Goal: Transaction & Acquisition: Purchase product/service

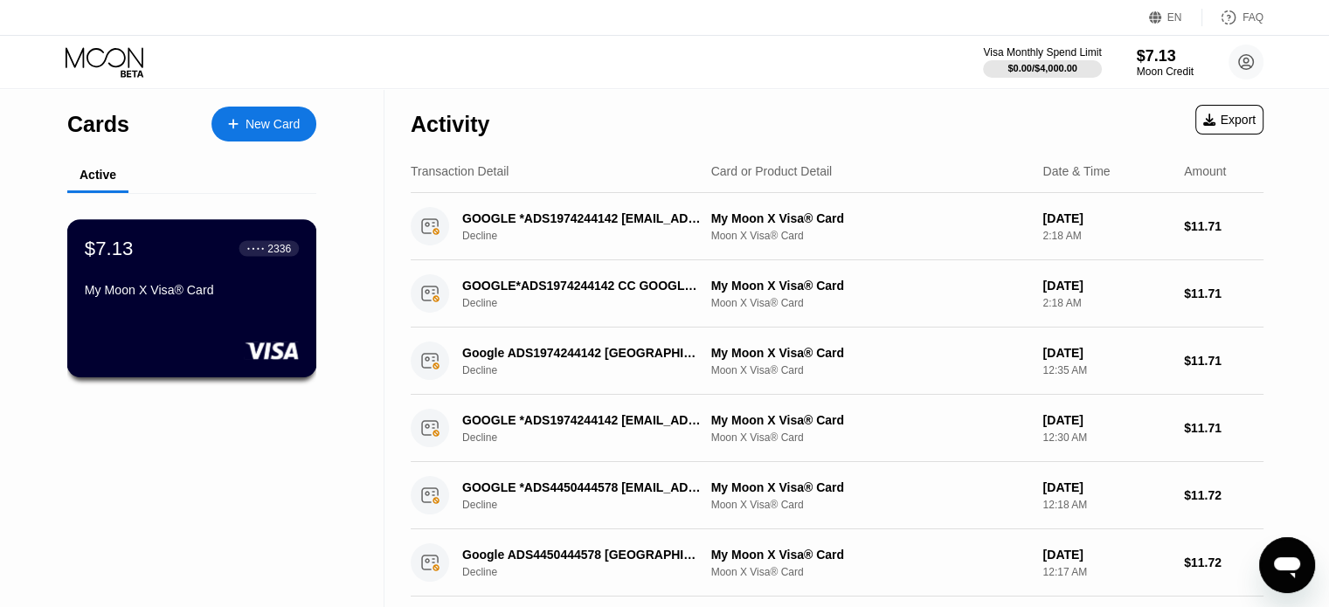
click at [115, 297] on div "My Moon X Visa® Card" at bounding box center [192, 290] width 214 height 14
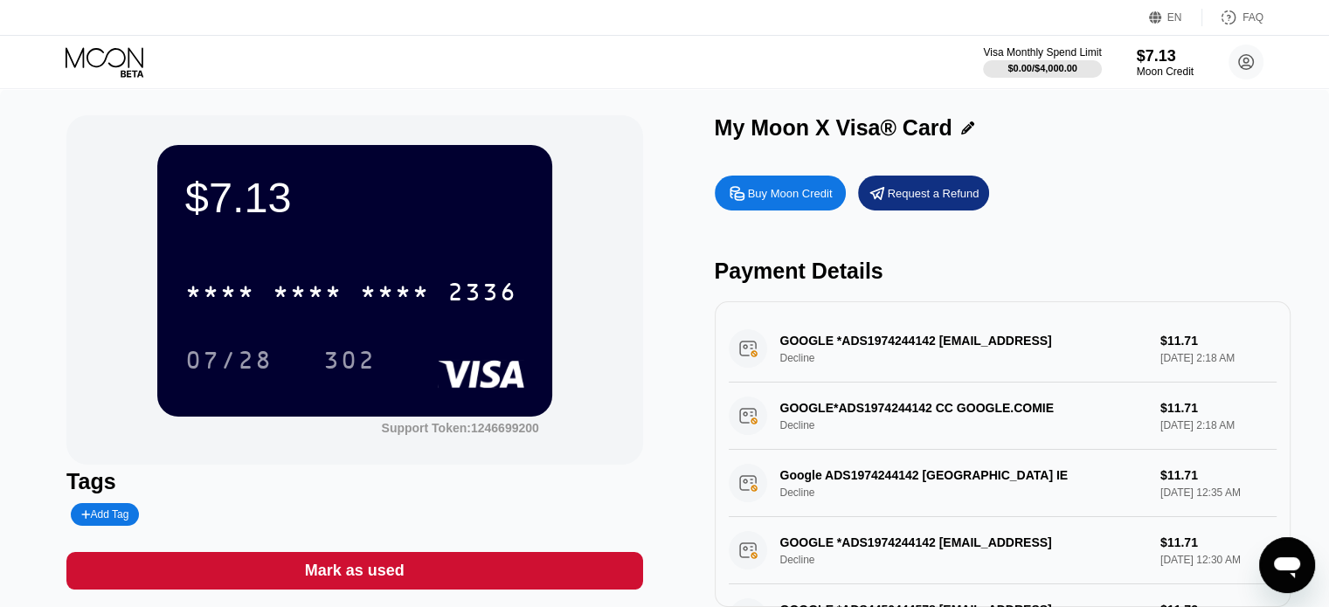
click at [809, 201] on div "Buy Moon Credit" at bounding box center [790, 193] width 85 height 15
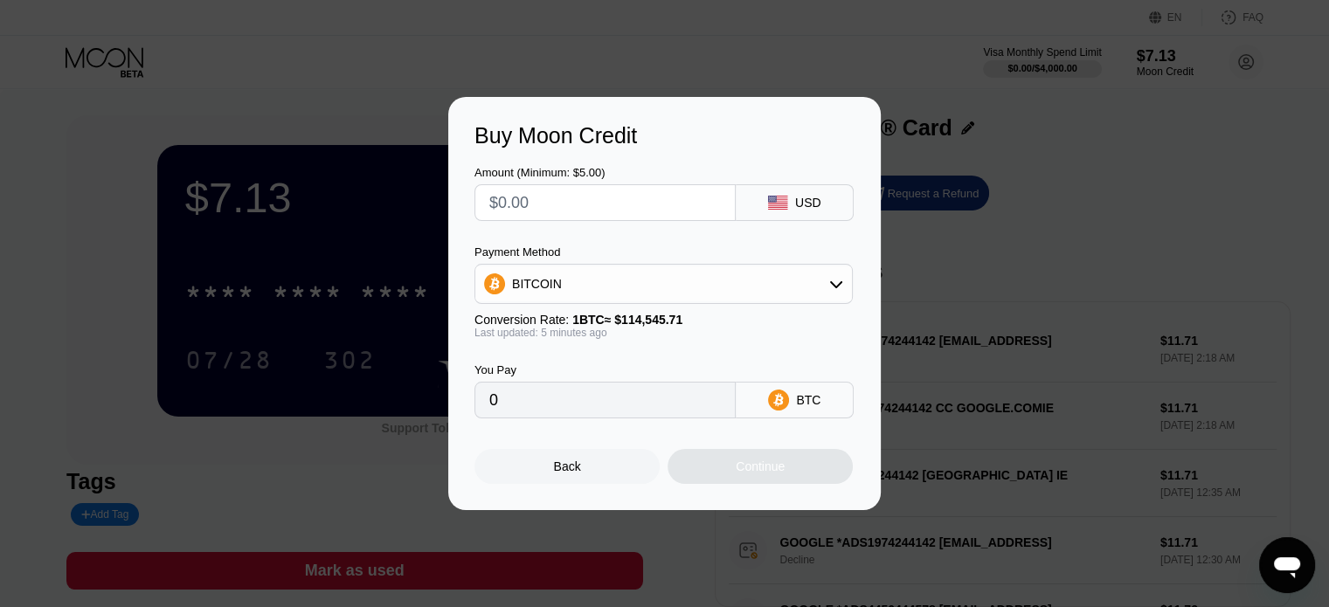
click at [645, 212] on input "text" at bounding box center [605, 202] width 232 height 35
type input "$5"
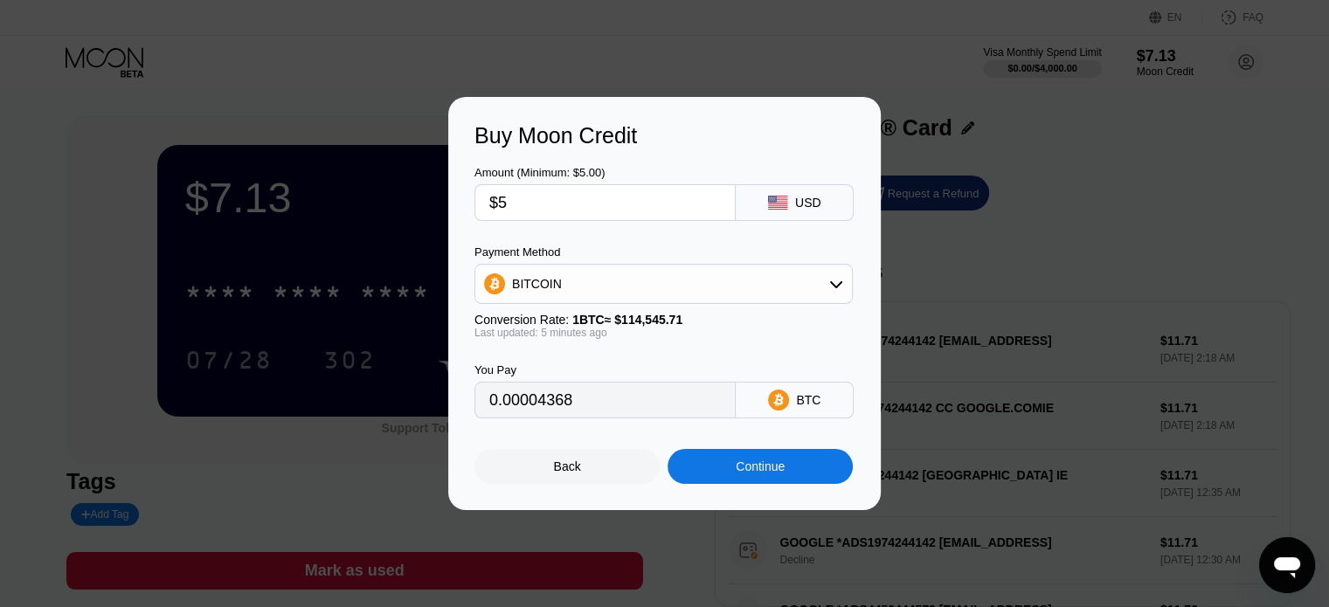
type input "0.00004368"
type input "$5"
click at [725, 166] on div "Amount (Minimum: $5.00)" at bounding box center [605, 172] width 261 height 13
click at [636, 299] on div "BITCOIN" at bounding box center [663, 284] width 377 height 35
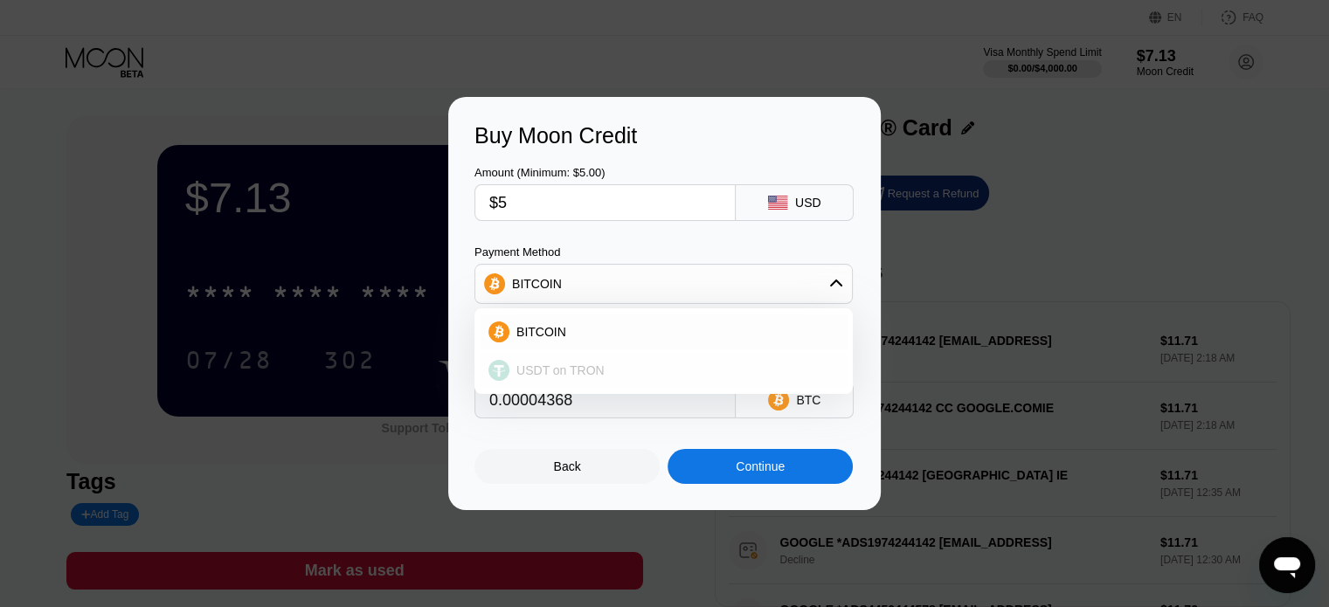
click at [577, 375] on span "USDT on TRON" at bounding box center [560, 371] width 88 height 14
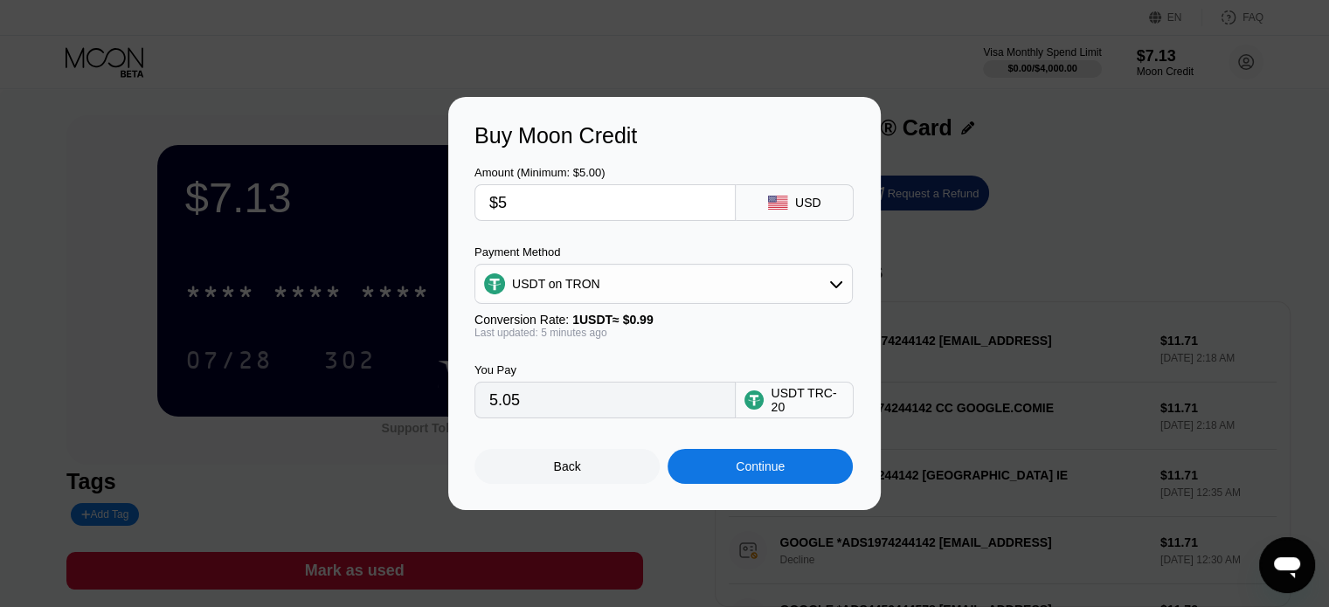
click at [604, 233] on div "Amount (Minimum: $5.00) $5 USD Payment Method USDT on TRON Conversion Rate: 1 U…" at bounding box center [665, 284] width 380 height 270
click at [766, 282] on div "USDT on TRON" at bounding box center [663, 284] width 377 height 35
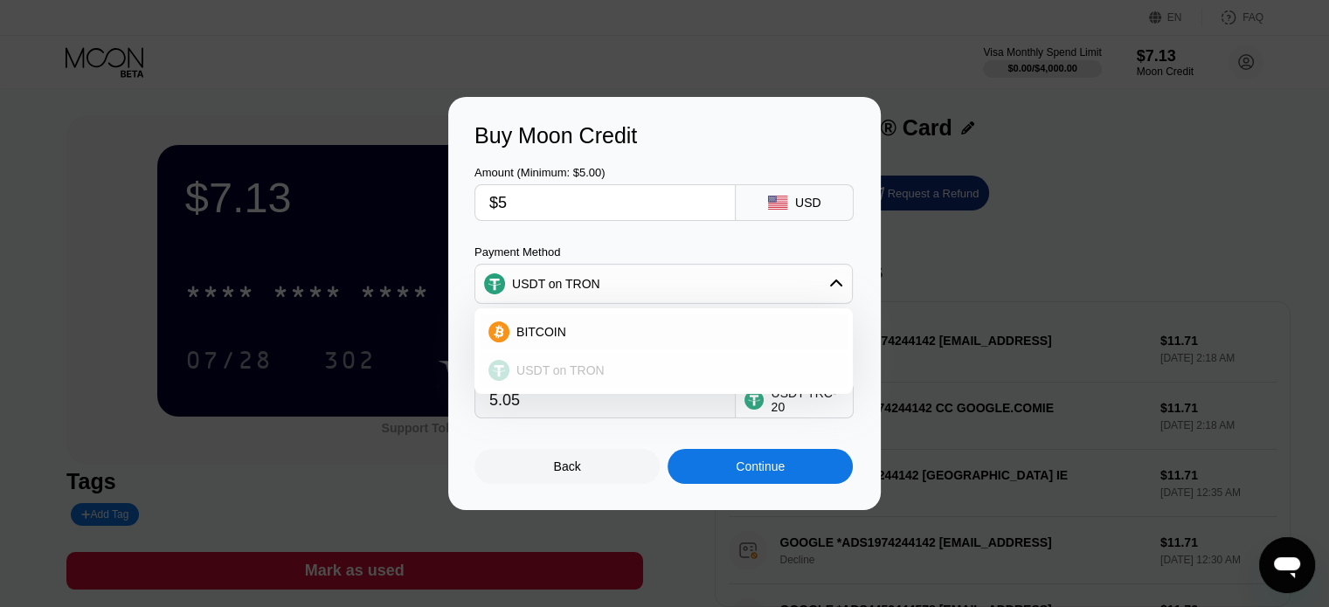
click at [563, 370] on span "USDT on TRON" at bounding box center [560, 371] width 88 height 14
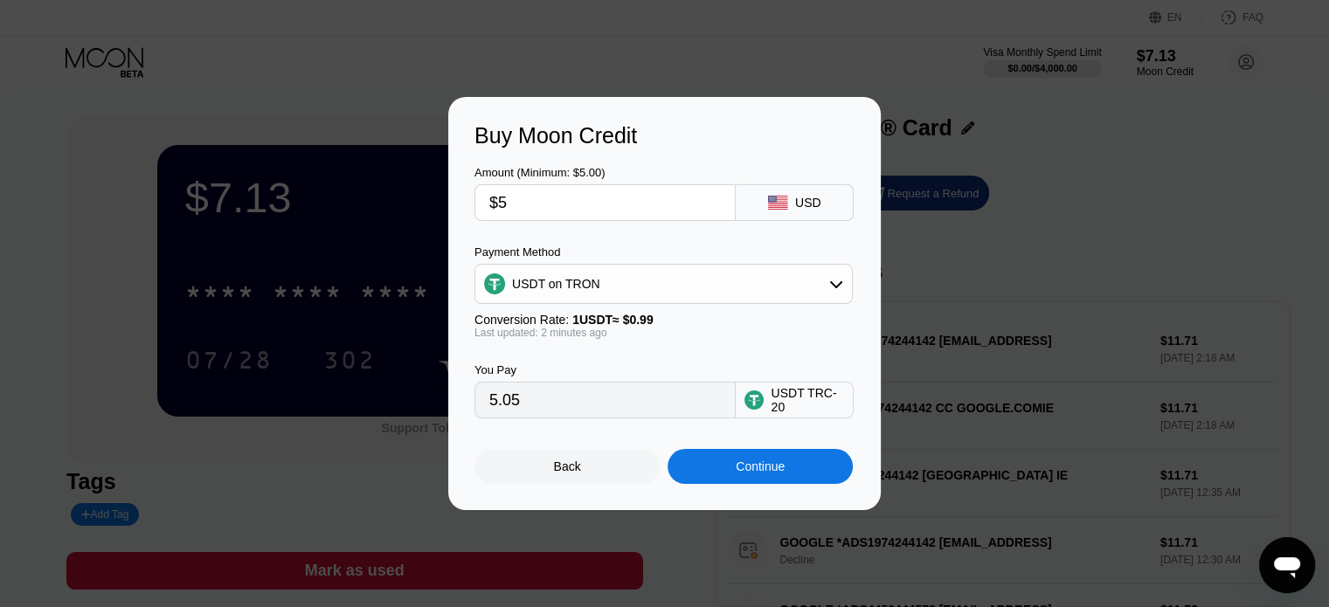
click at [613, 418] on input "5.05" at bounding box center [605, 400] width 232 height 35
click at [792, 414] on div "USDT TRC-20" at bounding box center [807, 400] width 73 height 28
click at [808, 396] on div "USDT TRC-20" at bounding box center [807, 400] width 73 height 28
drag, startPoint x: 822, startPoint y: 413, endPoint x: 797, endPoint y: 426, distance: 27.8
click at [799, 426] on div "Amount (Minimum: $5.00) $5 USD Payment Method USDT on TRON Conversion Rate: 1 U…" at bounding box center [665, 317] width 380 height 336
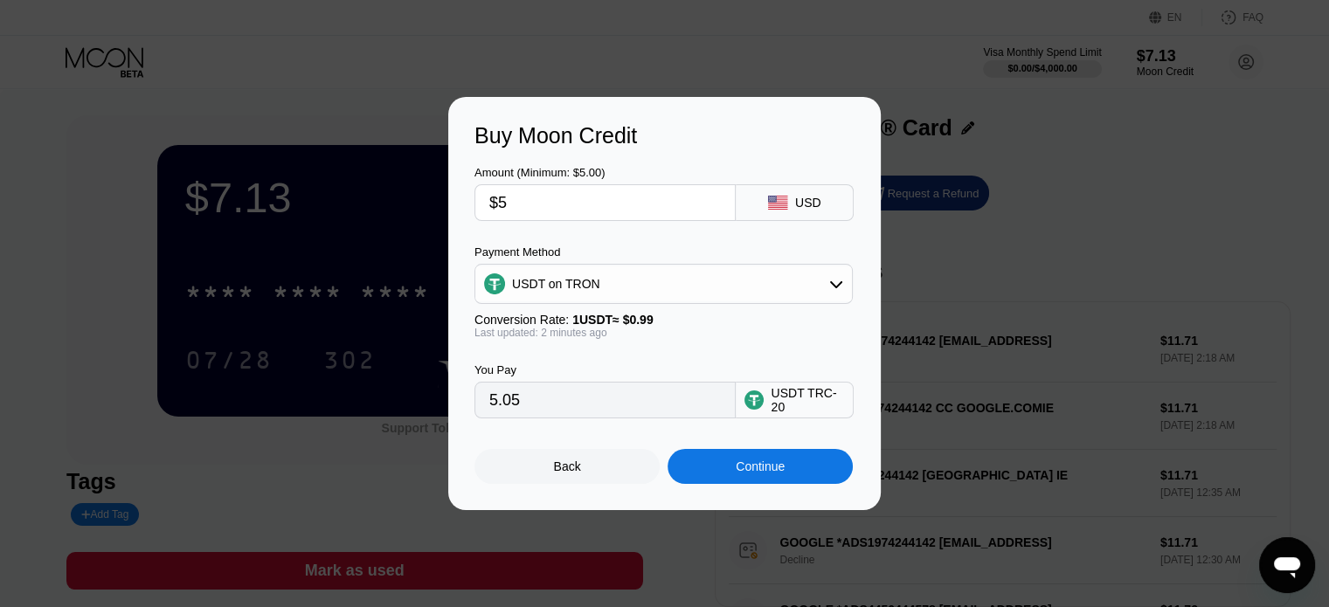
click at [645, 329] on div "Last updated: 2 minutes ago" at bounding box center [664, 333] width 378 height 12
click at [641, 295] on div "USDT on TRON" at bounding box center [663, 284] width 377 height 35
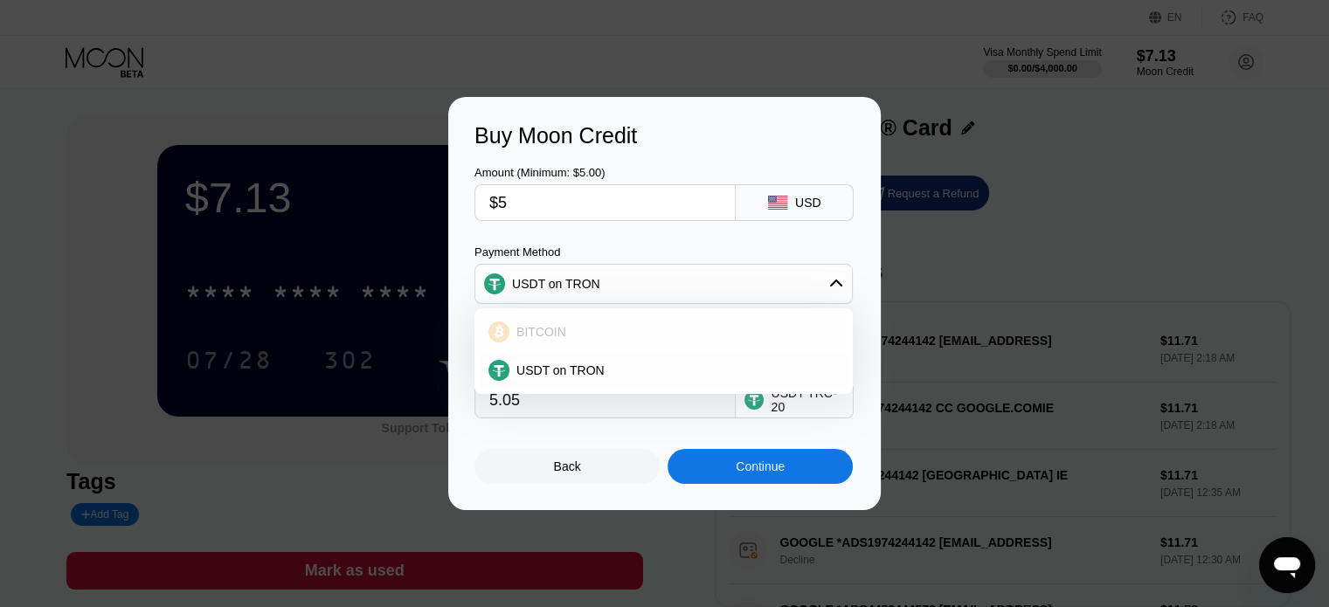
click at [580, 332] on div "BITCOIN" at bounding box center [674, 332] width 329 height 14
type input "0.00004363"
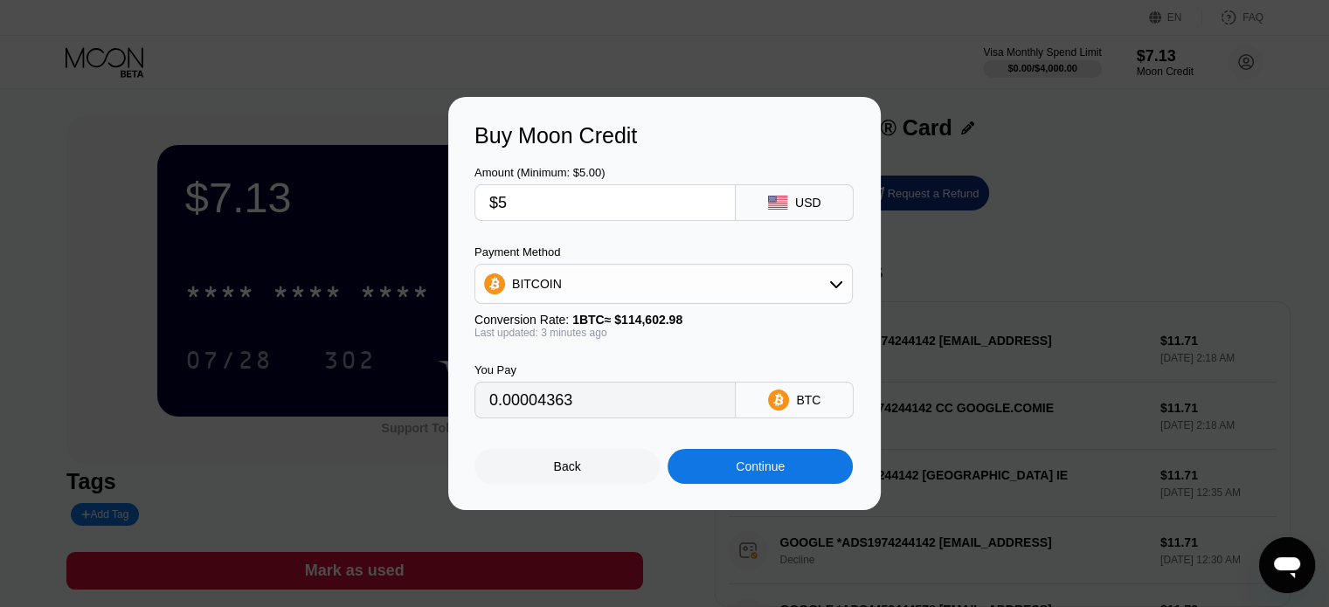
click at [576, 244] on div "Amount (Minimum: $5.00) $5 USD Payment Method BITCOIN Conversion Rate: 1 BTC ≈ …" at bounding box center [665, 284] width 380 height 270
click at [573, 200] on input "$5" at bounding box center [605, 202] width 232 height 35
type input "0"
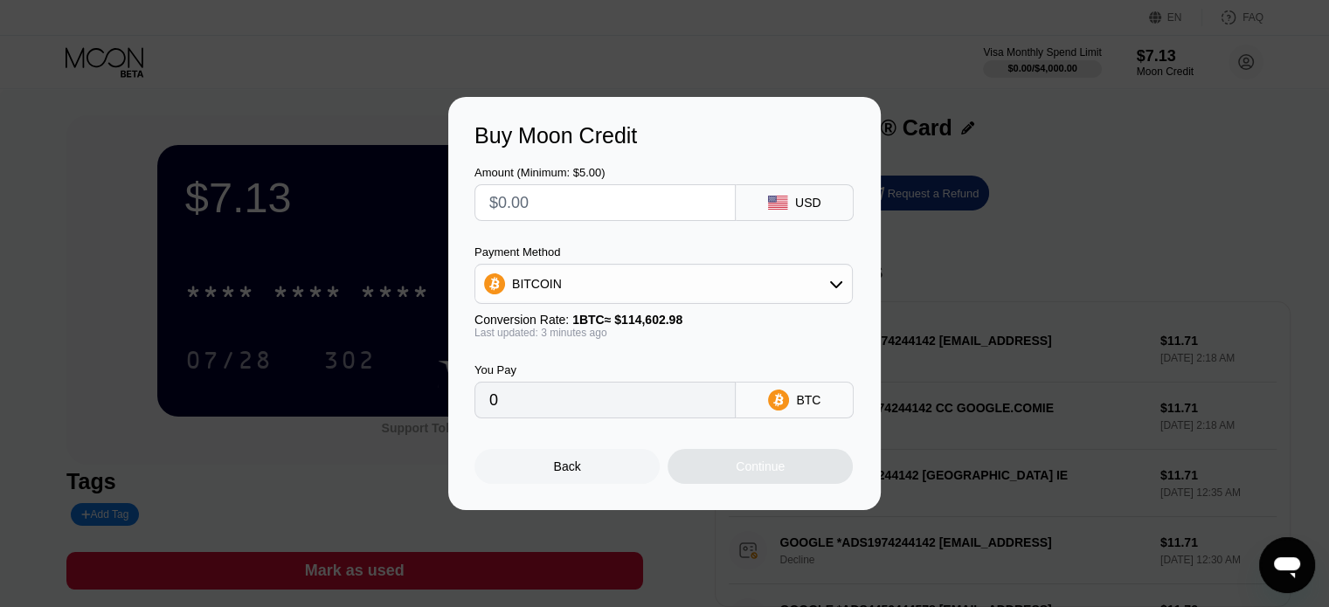
type input "$5"
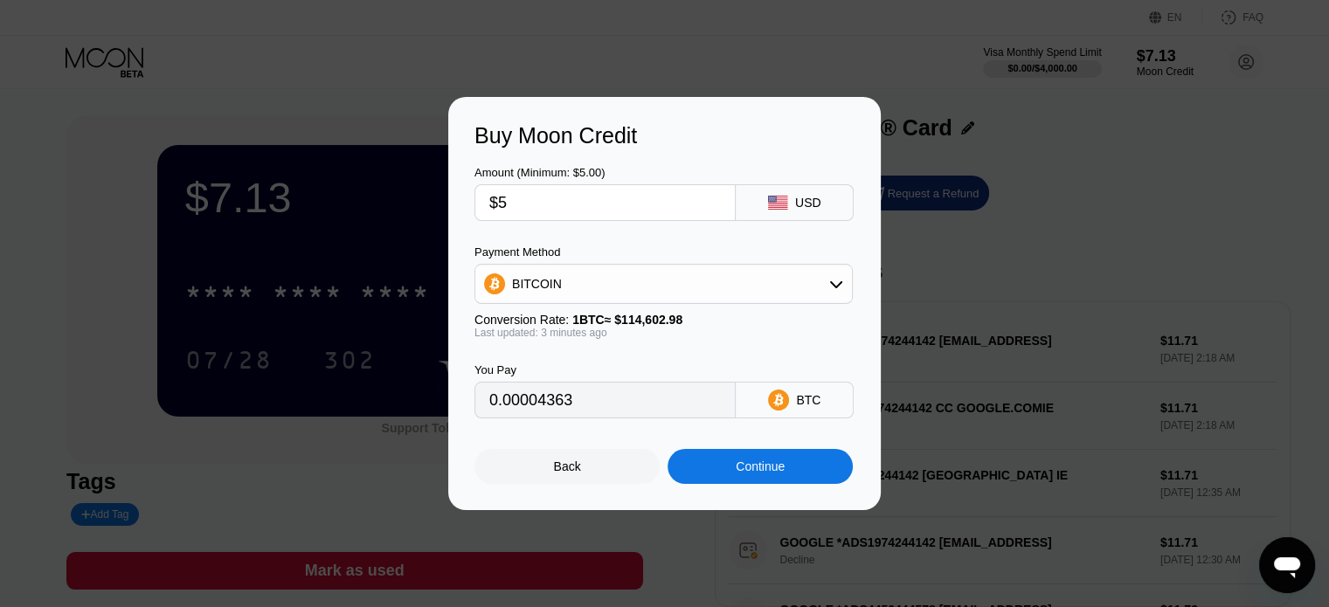
click at [720, 346] on div "You Pay 0.00004363 BTC" at bounding box center [665, 379] width 380 height 80
click at [563, 408] on input "0.00004363" at bounding box center [605, 400] width 232 height 35
click at [545, 412] on input "0.00004363" at bounding box center [605, 400] width 232 height 35
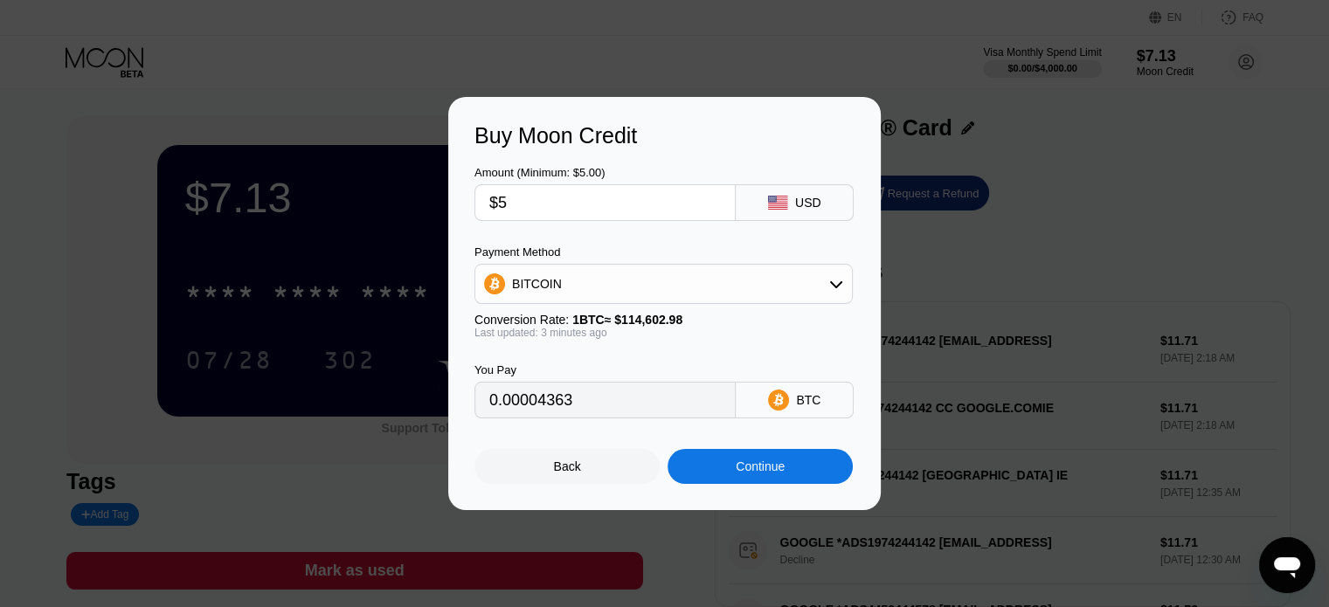
click at [545, 412] on input "0.00004363" at bounding box center [605, 400] width 232 height 35
type input "0.00004365"
click at [574, 474] on div "Back" at bounding box center [567, 467] width 27 height 14
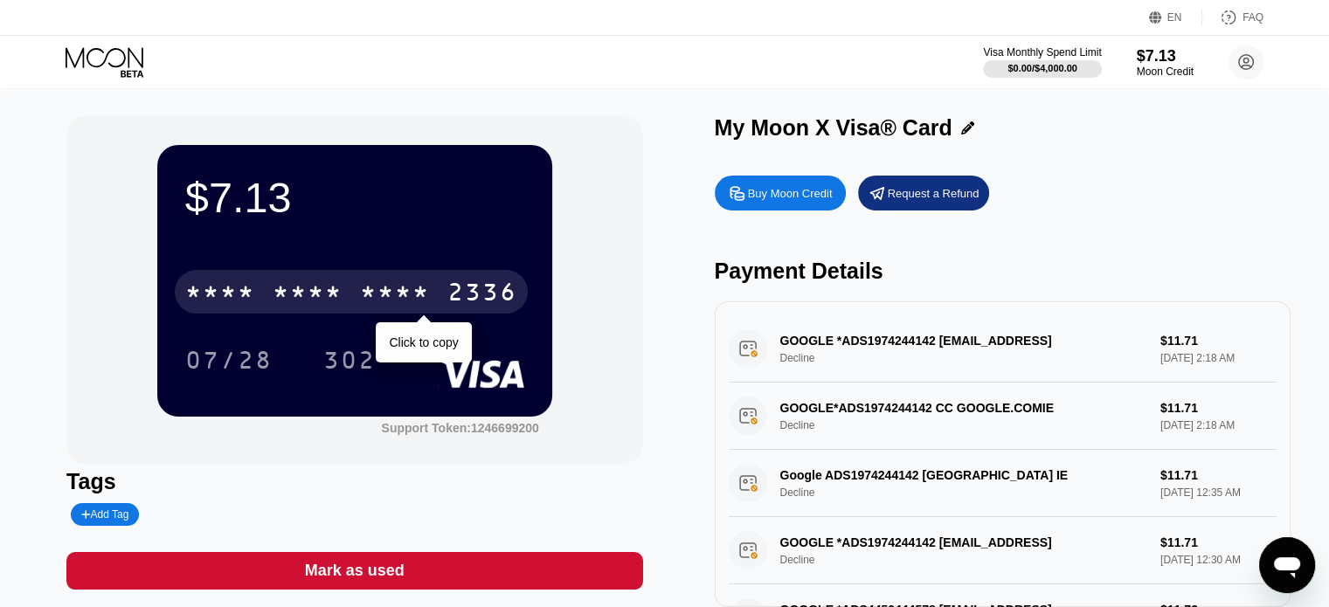
click at [337, 295] on div "* * * *" at bounding box center [308, 295] width 70 height 28
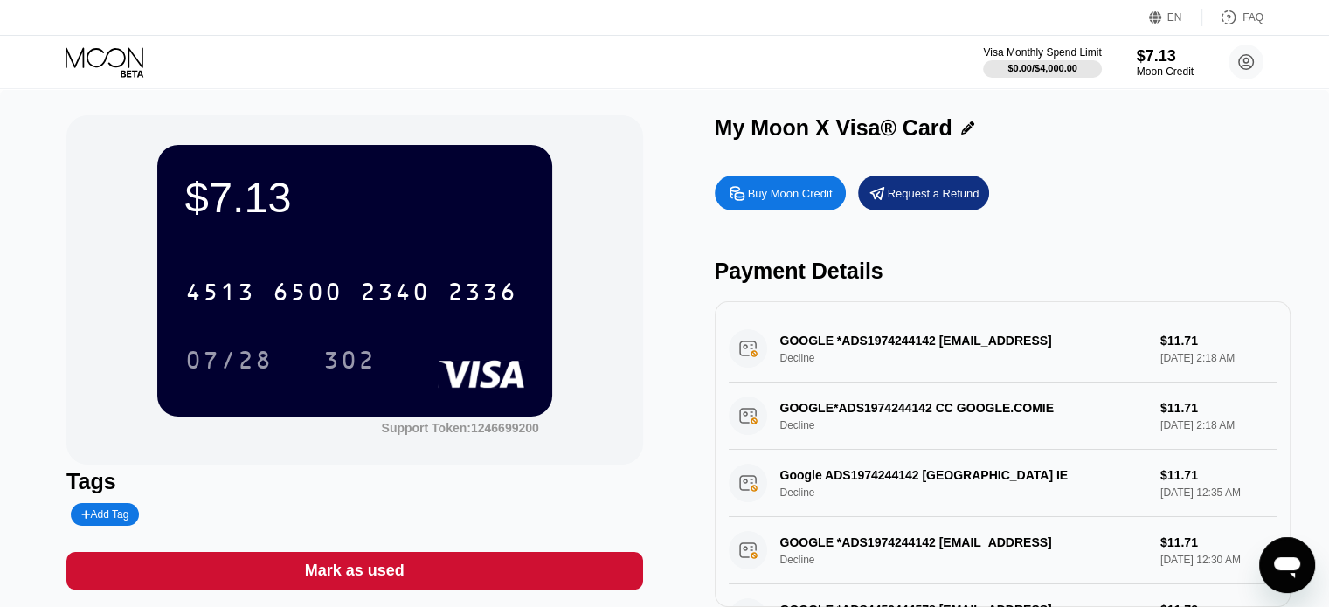
click at [975, 352] on div "GOOGLE *ADS1974244142 cc@google.comIE Decline $11.71 Aug 16, 2025 2:18 AM" at bounding box center [1003, 348] width 548 height 67
click at [937, 399] on div "GOOGLE*ADS1974244142 CC GOOGLE.COMIE Decline $11.71 Aug 16, 2025 2:18 AM" at bounding box center [1003, 416] width 548 height 67
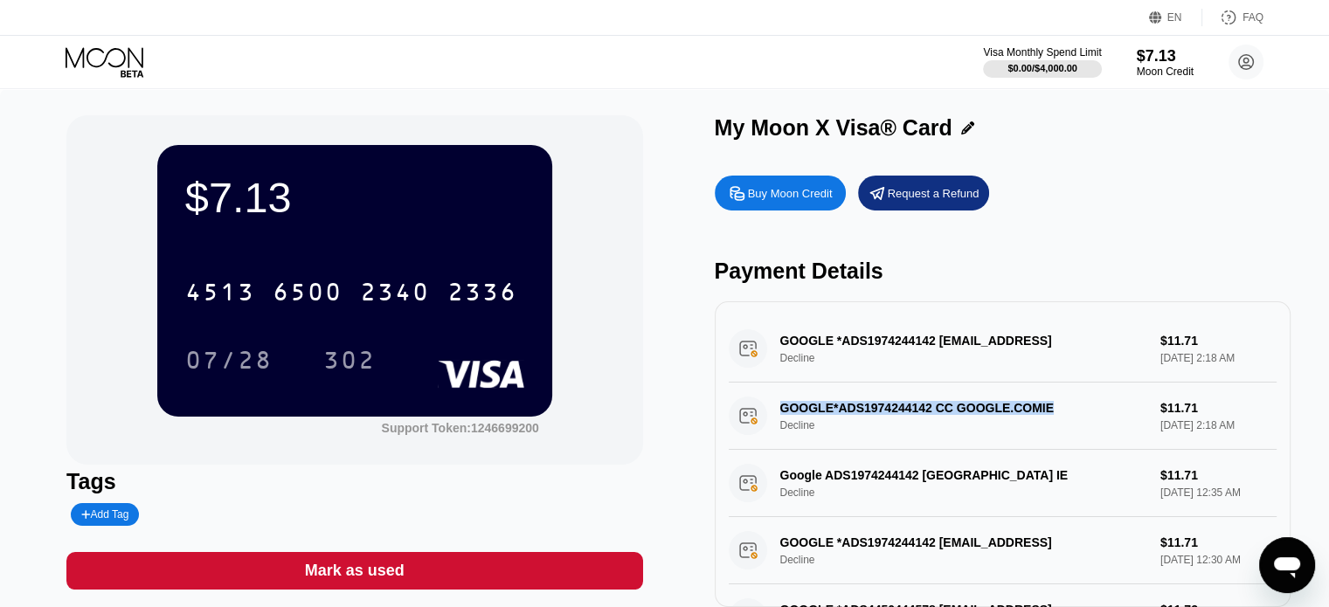
click at [937, 399] on div "GOOGLE*ADS1974244142 CC GOOGLE.COMIE Decline $11.71 Aug 16, 2025 2:18 AM" at bounding box center [1003, 416] width 548 height 67
click at [923, 457] on div "Google ADS1974244142 Dublin IE Decline $11.71 Aug 16, 2025 12:35 AM" at bounding box center [1003, 483] width 548 height 67
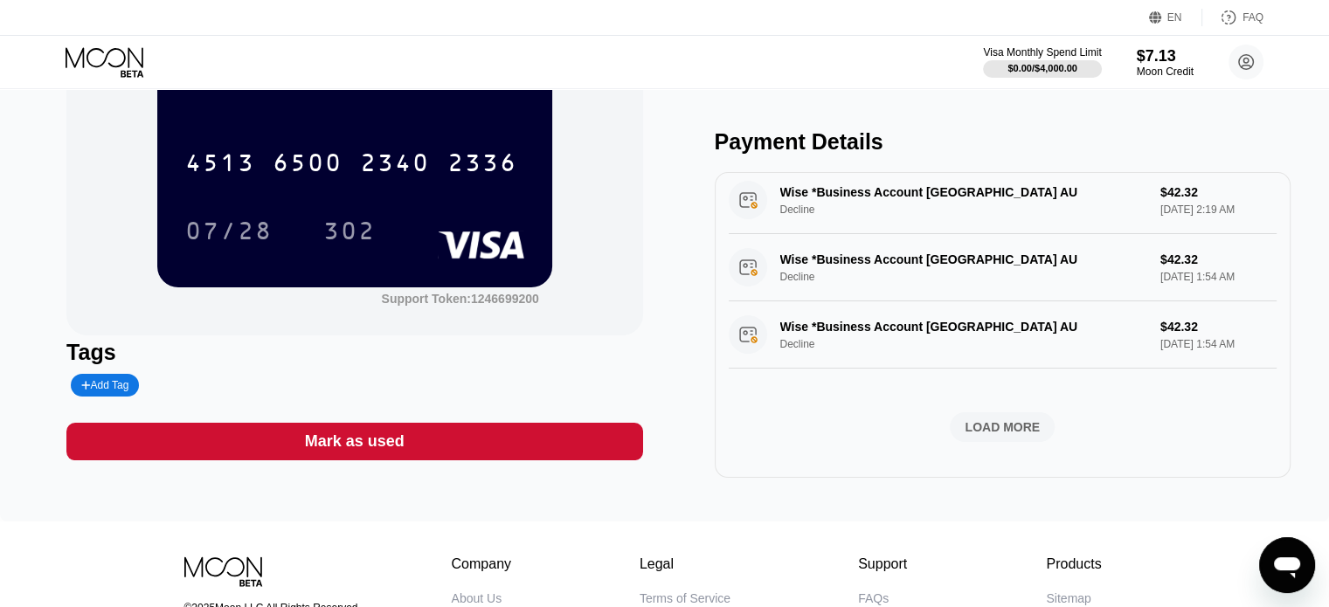
scroll to position [175, 0]
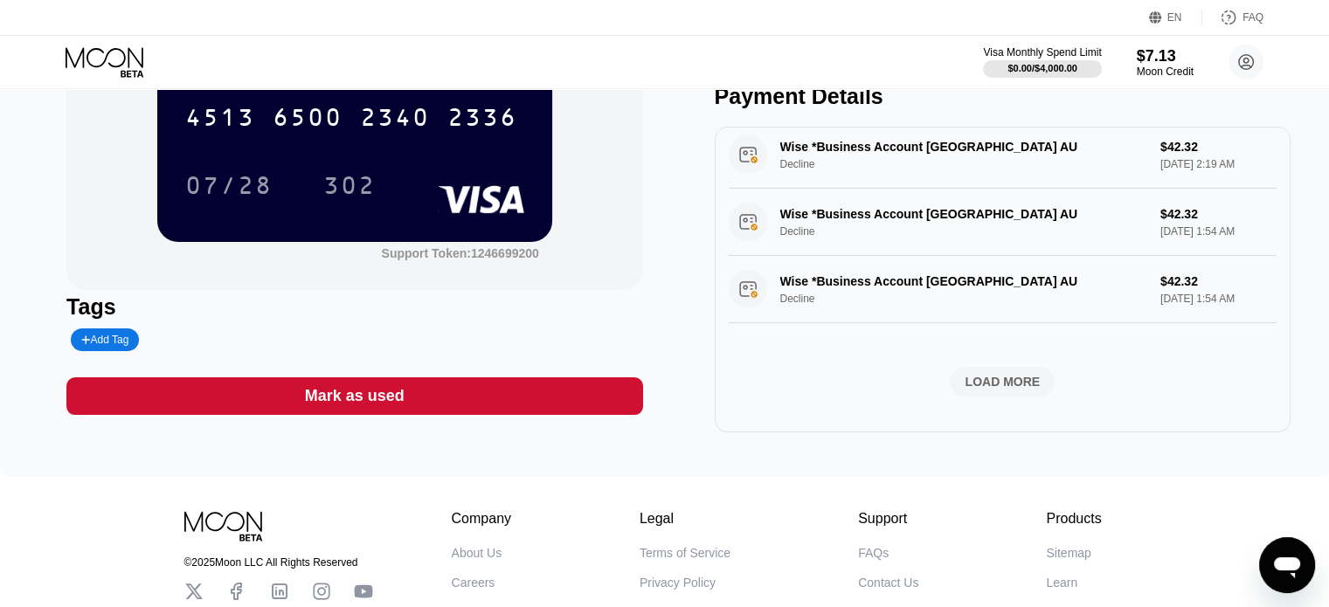
click at [1015, 374] on div "LOAD MORE" at bounding box center [1002, 382] width 75 height 16
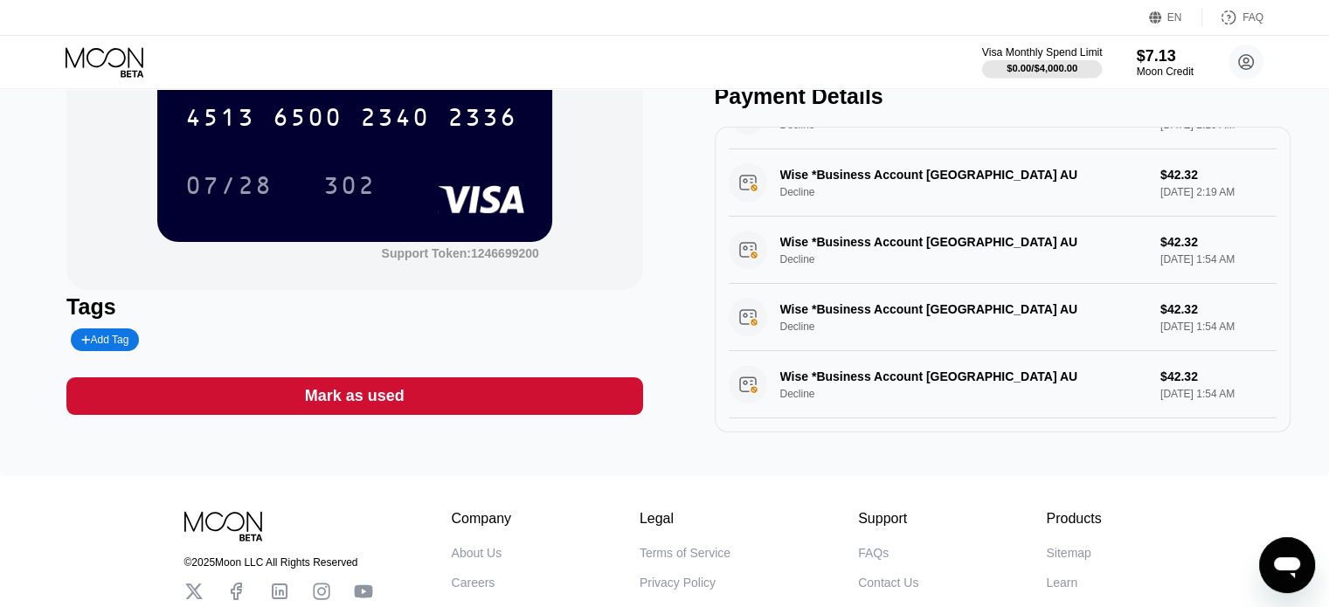
click at [1065, 66] on div "$0.00 / $4,000.00" at bounding box center [1042, 68] width 71 height 10
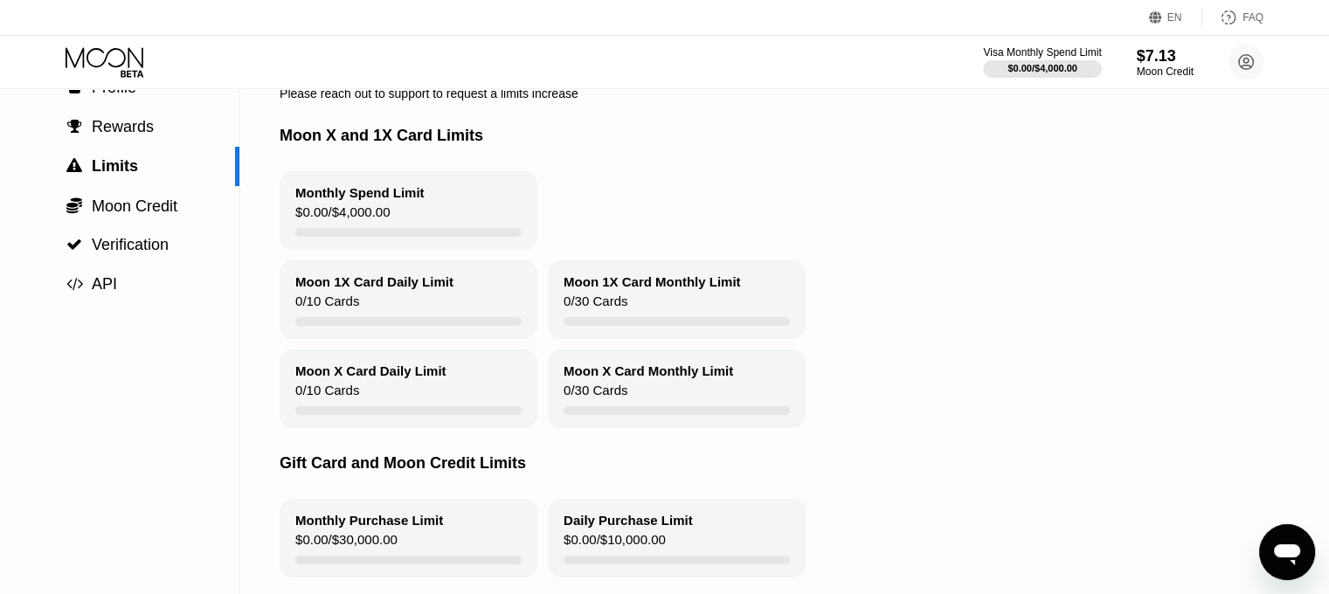
scroll to position [65, 0]
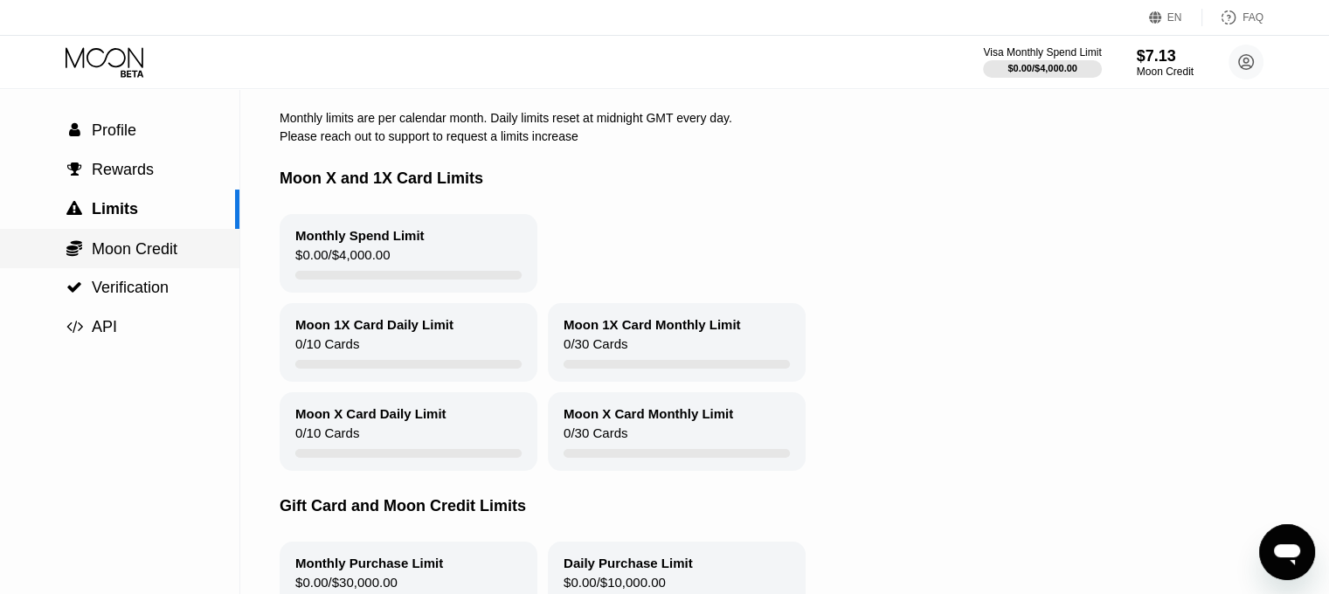
click at [134, 252] on span "Moon Credit" at bounding box center [135, 248] width 86 height 17
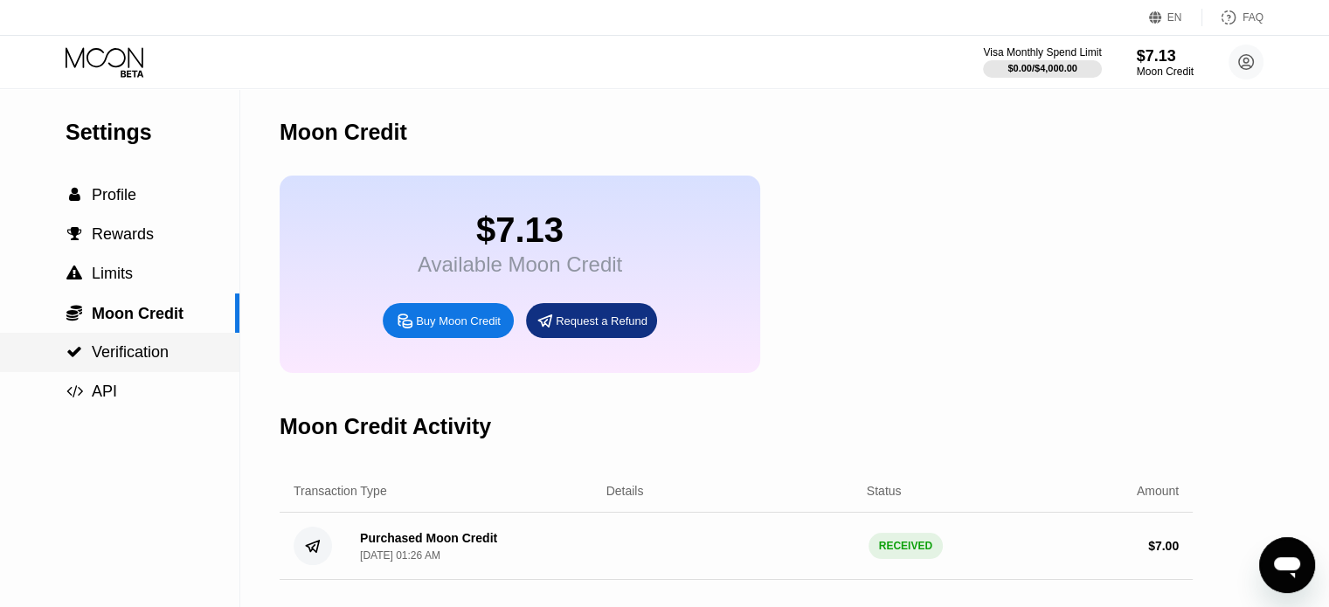
click at [129, 349] on span "Verification" at bounding box center [130, 351] width 77 height 17
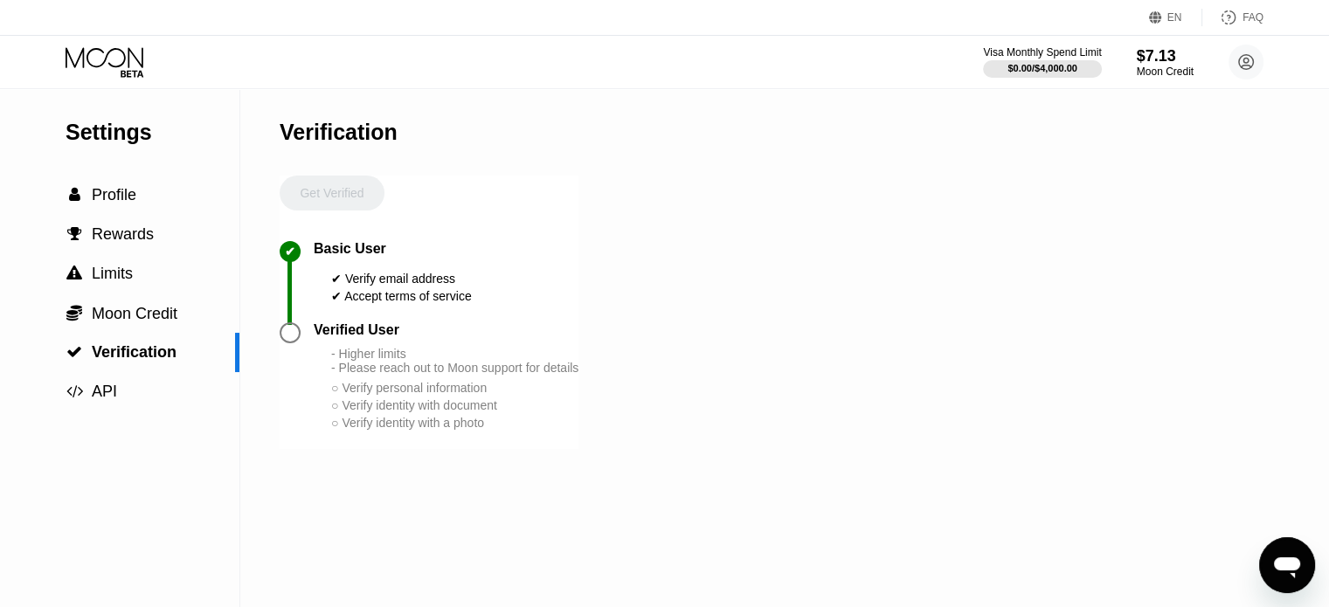
click at [352, 338] on div "Verified User" at bounding box center [357, 330] width 86 height 16
click at [339, 195] on div "Get Verified" at bounding box center [332, 209] width 105 height 66
click at [135, 204] on span "Profile" at bounding box center [114, 194] width 45 height 17
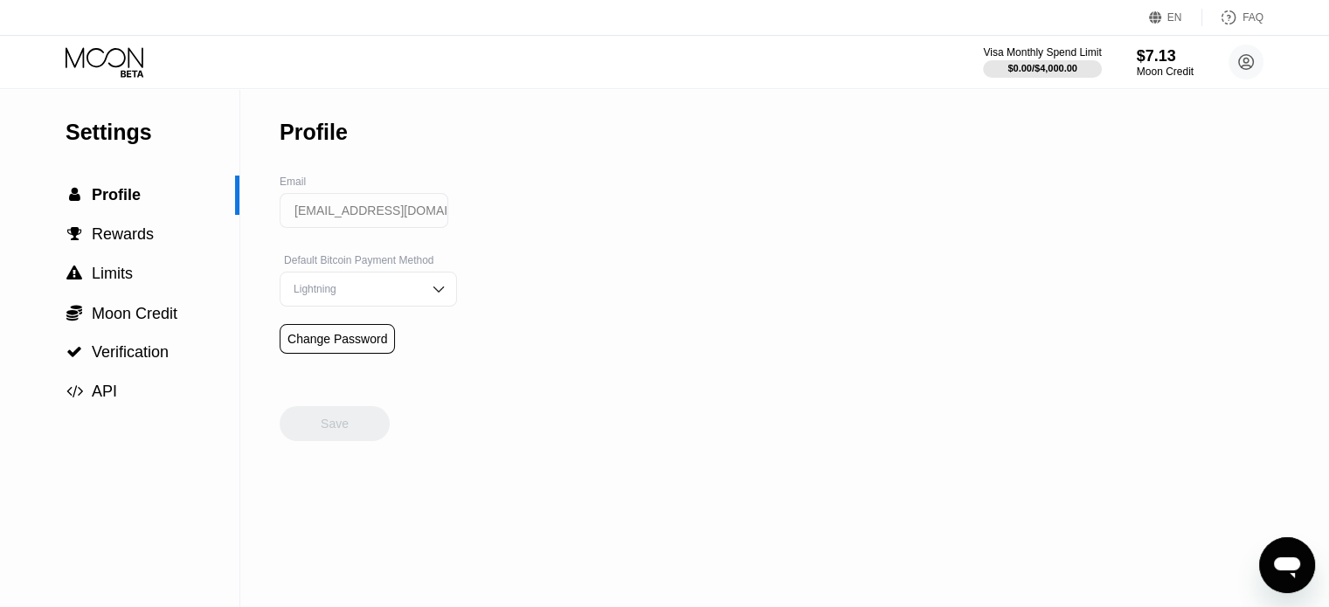
click at [358, 295] on div "Lightning" at bounding box center [355, 289] width 132 height 12
click at [1160, 42] on div "Visa Monthly Spend Limit $0.00 / $4,000.00 $7.13 Moon Credit tktkagency3@gmail.…" at bounding box center [664, 62] width 1329 height 52
click at [1145, 58] on div "$7.13" at bounding box center [1165, 55] width 59 height 18
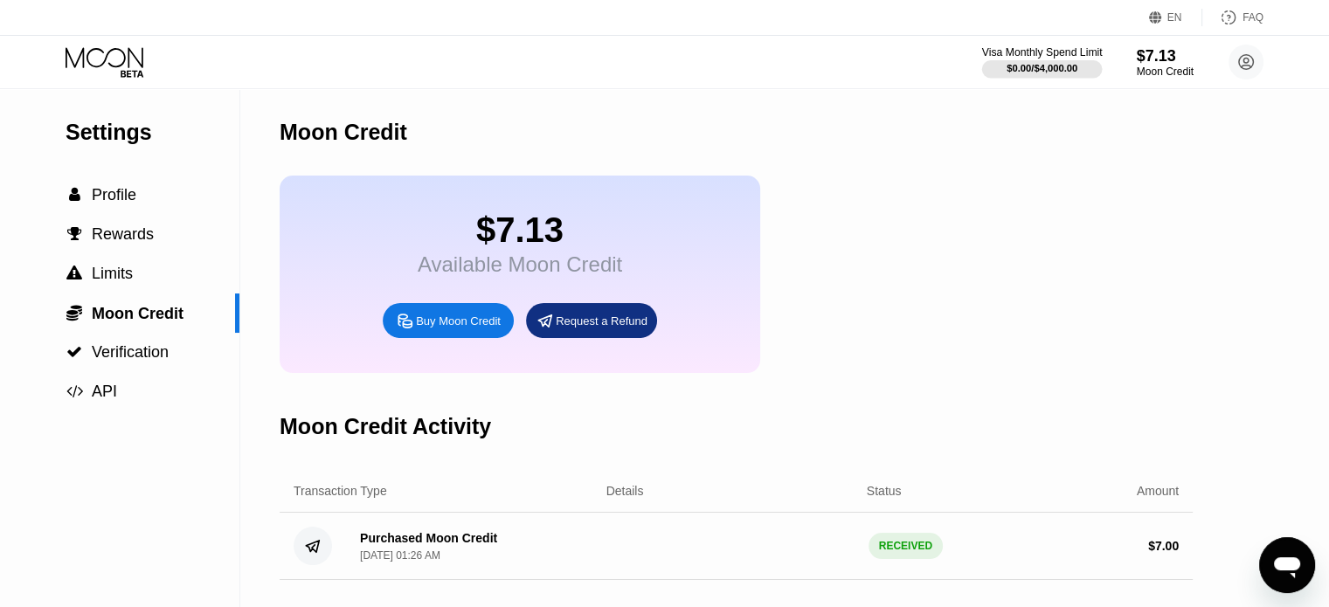
click at [1028, 55] on div "Visa Monthly Spend Limit" at bounding box center [1042, 52] width 121 height 12
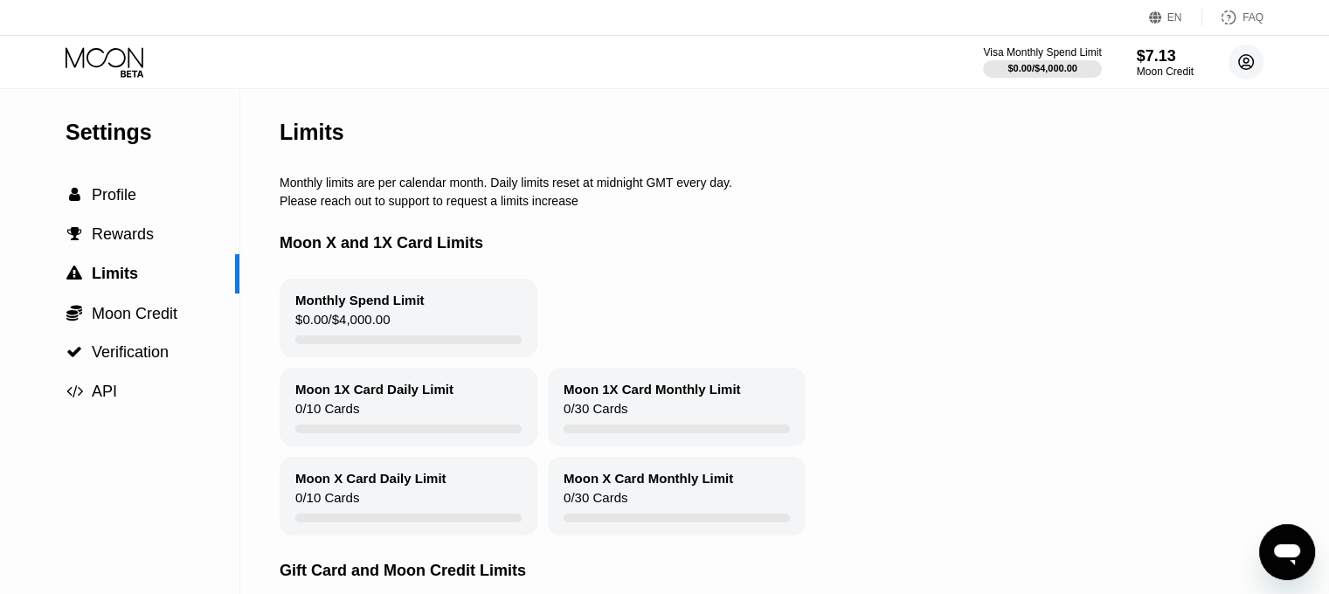
click at [1238, 69] on circle at bounding box center [1246, 62] width 35 height 35
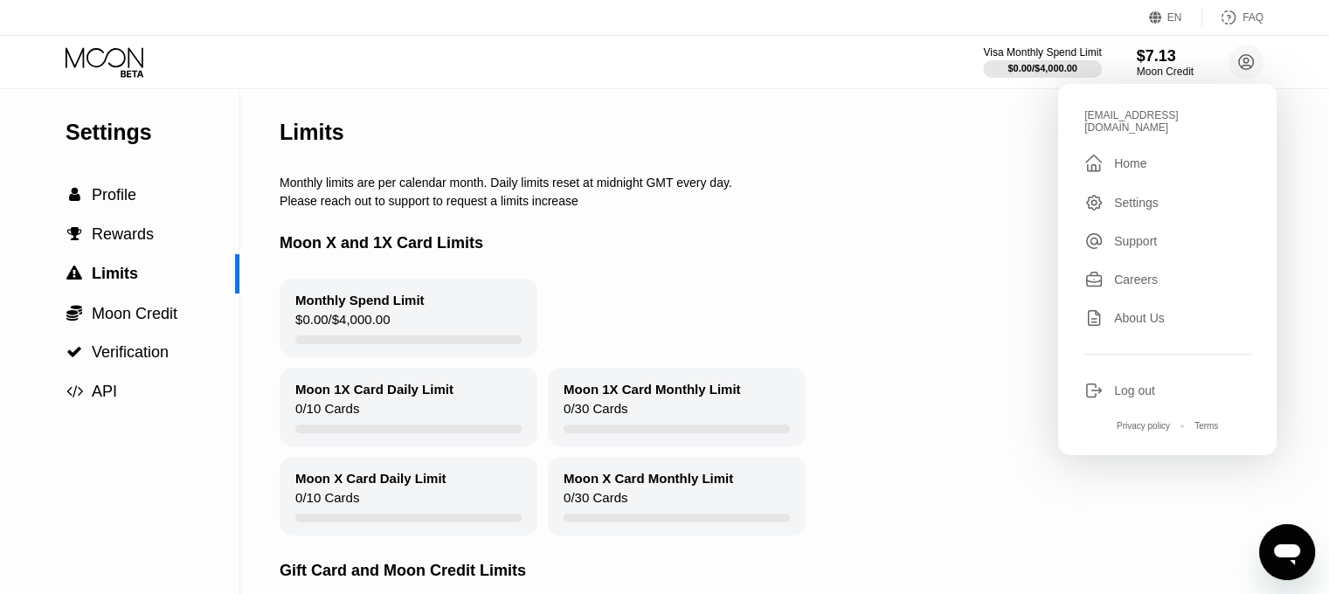
click at [1139, 156] on div "Home" at bounding box center [1130, 163] width 32 height 14
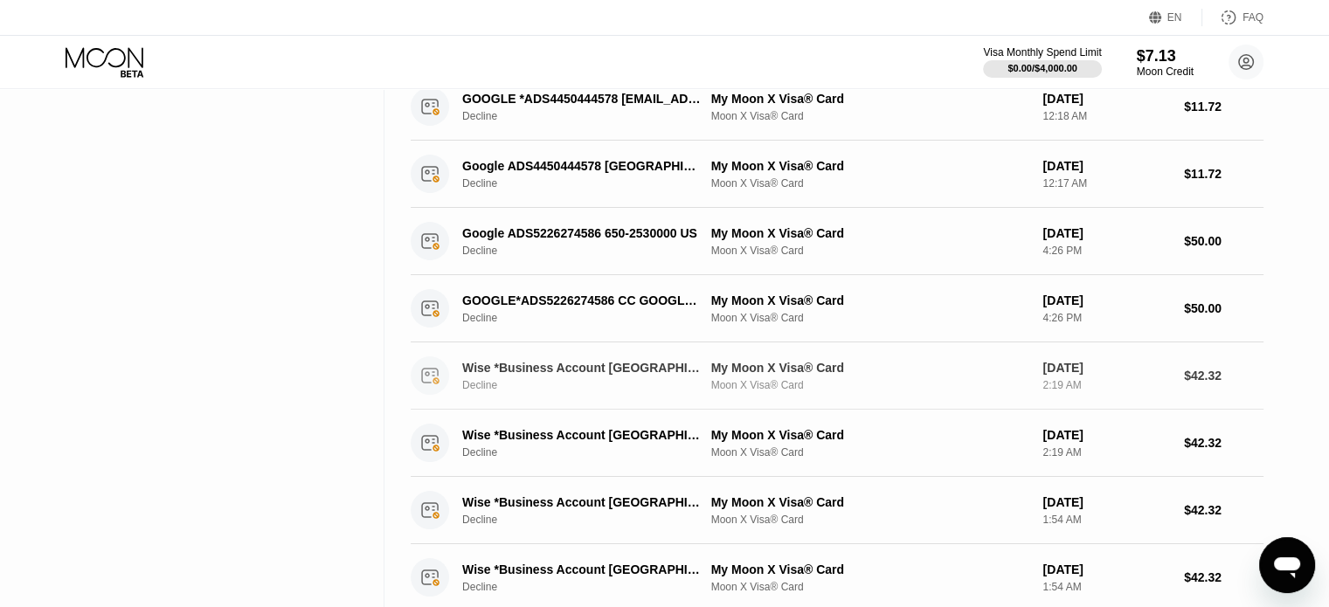
scroll to position [437, 0]
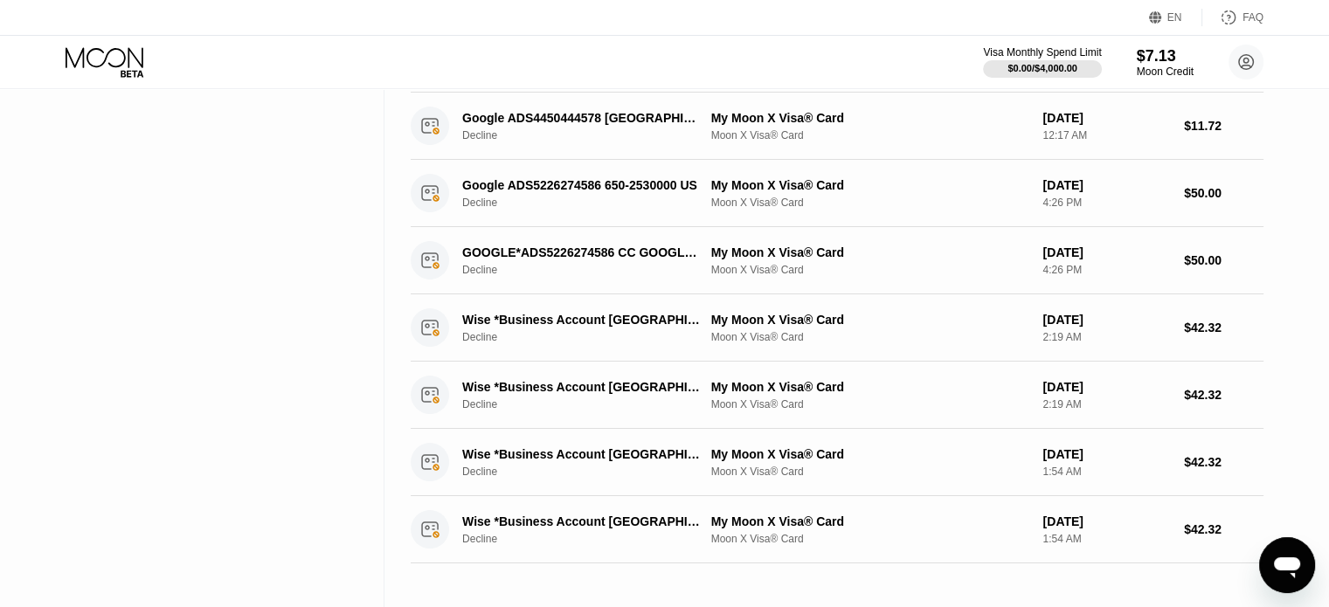
click at [1195, 41] on div "Visa Monthly Spend Limit $0.00 / $4,000.00 $7.13 Moon Credit tktkagency3@gmail.…" at bounding box center [664, 62] width 1329 height 52
click at [1162, 60] on div "$7.13" at bounding box center [1165, 55] width 59 height 18
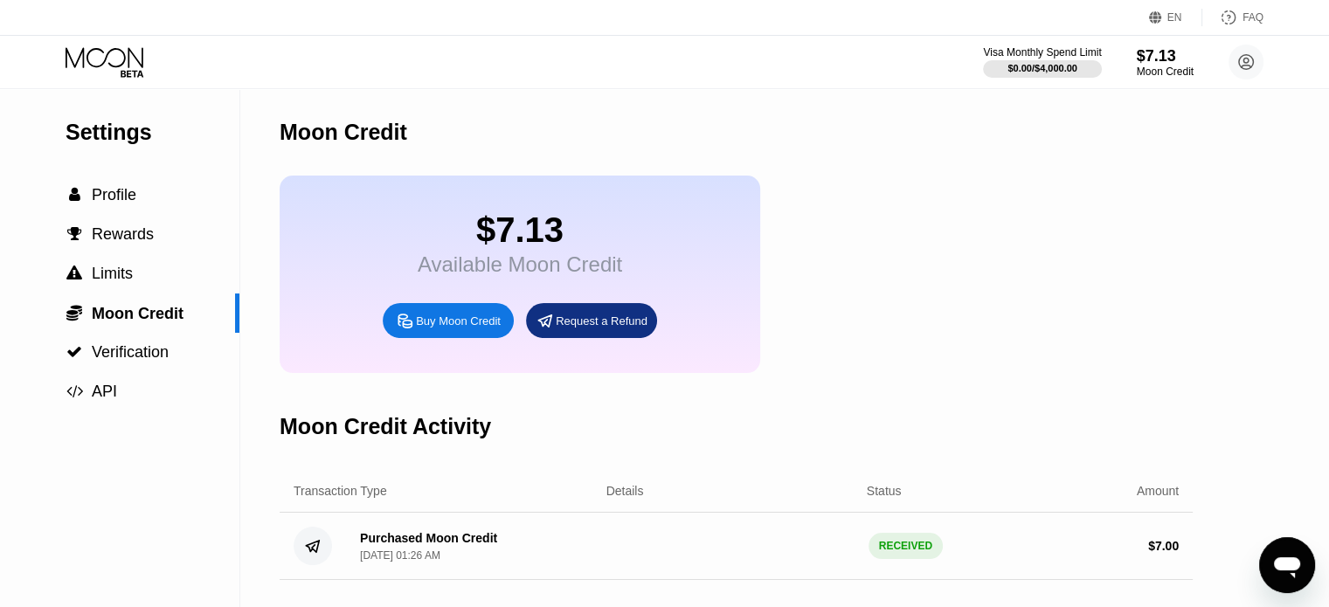
click at [465, 329] on div "Buy Moon Credit" at bounding box center [458, 321] width 85 height 15
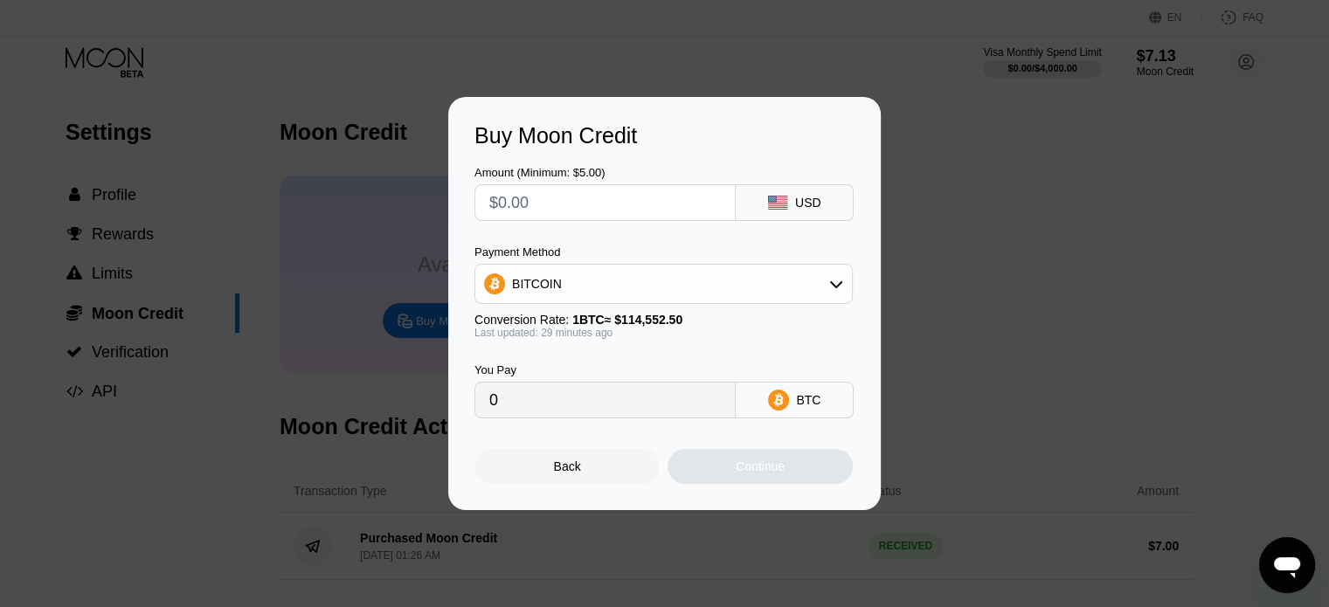
click at [604, 197] on input "text" at bounding box center [605, 202] width 232 height 35
click at [604, 195] on input "text" at bounding box center [605, 202] width 232 height 35
type input "$5"
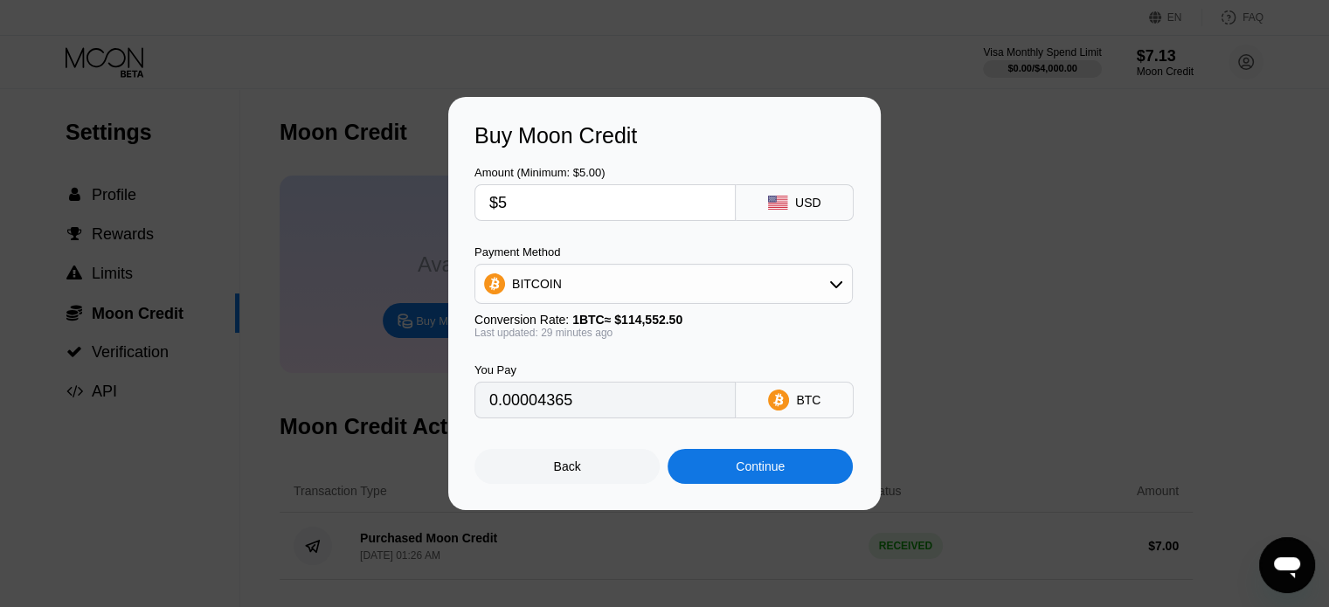
type input "0.00004371"
type input "$5"
click at [764, 150] on div "Amount (Minimum: $5.00) $5 USD" at bounding box center [665, 185] width 380 height 73
click at [776, 266] on div "BITCOIN" at bounding box center [664, 284] width 378 height 40
click at [735, 285] on div "BITCOIN" at bounding box center [663, 284] width 377 height 35
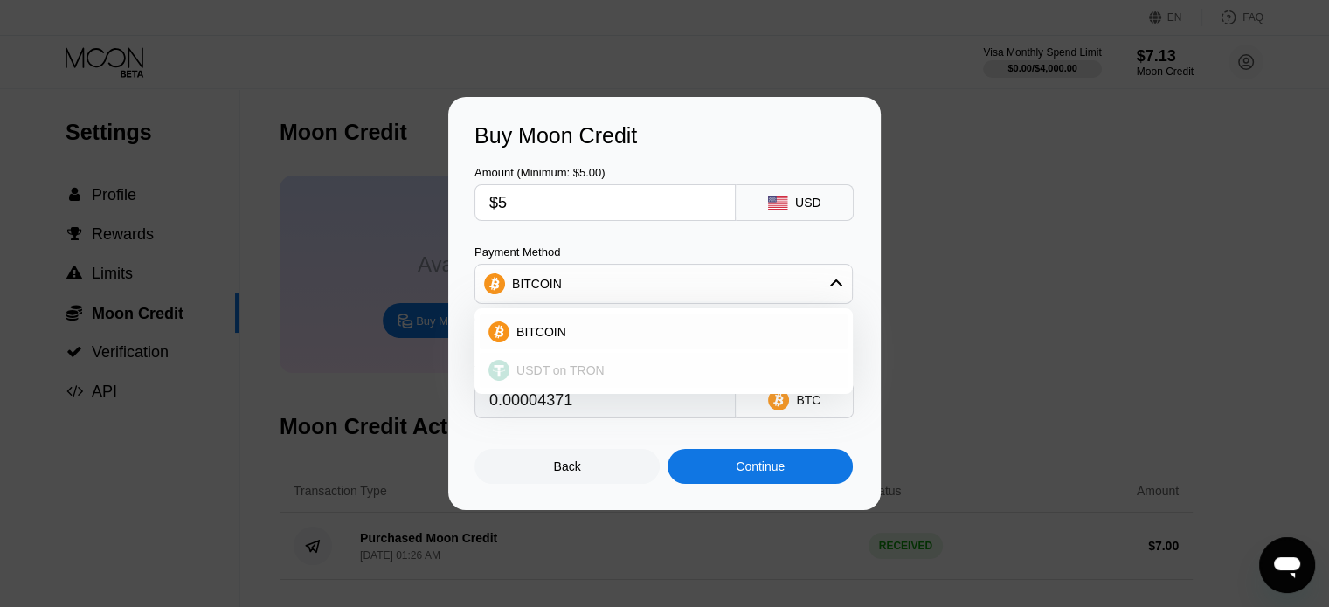
click at [580, 358] on div "USDT on TRON" at bounding box center [664, 370] width 368 height 35
type input "5.05"
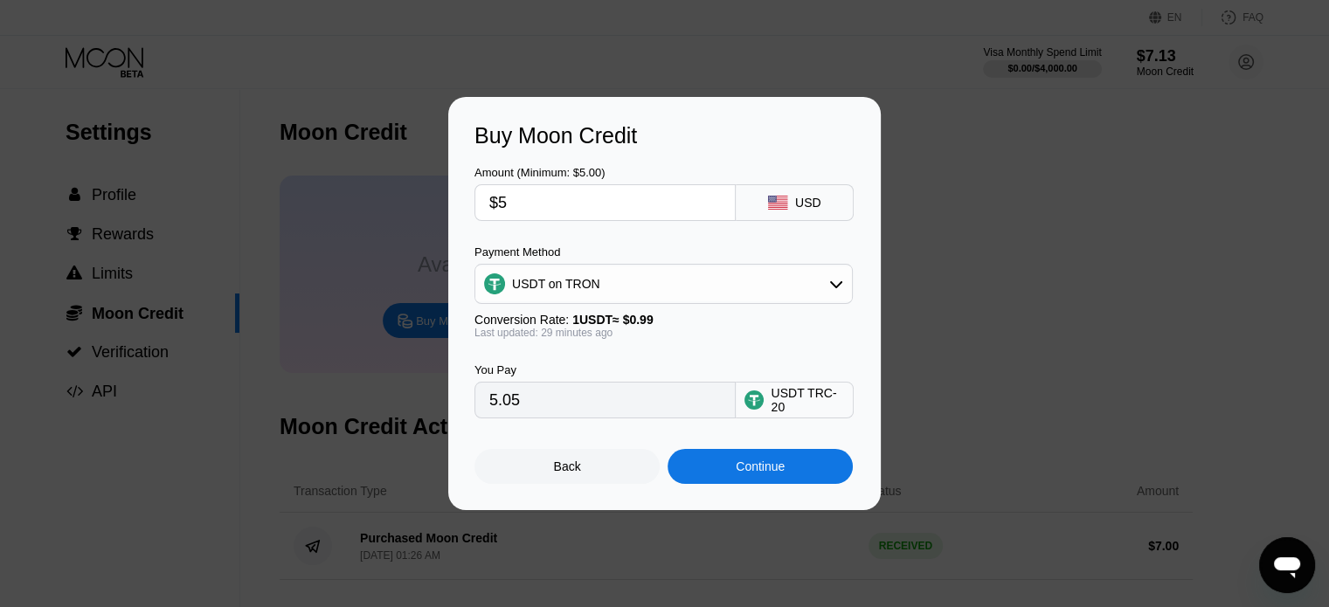
click at [771, 468] on div "Continue" at bounding box center [760, 467] width 49 height 14
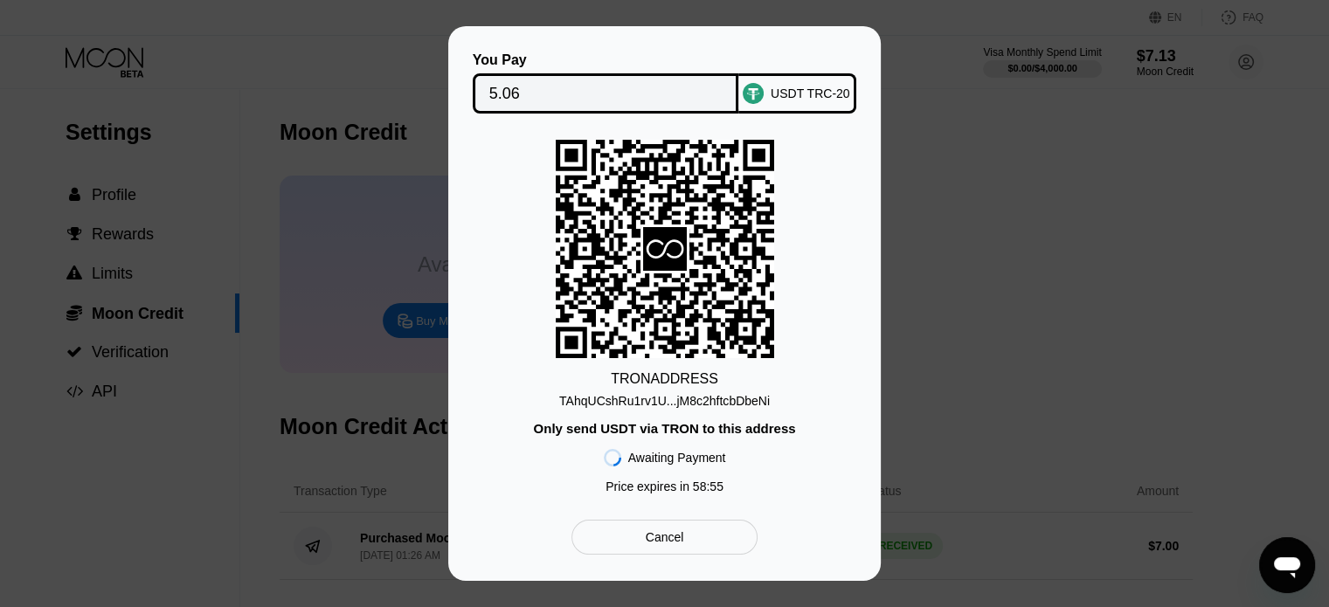
click at [665, 398] on div "TAhqUCshRu1rv1U...jM8c2hftcbDbeNi" at bounding box center [664, 401] width 211 height 14
click at [641, 411] on div "TRON ADDRESS TAhqUCshRu1rv1U...jM8c2hftcbDbeNi Only send USDT via TRON to this …" at bounding box center [665, 321] width 380 height 363
click at [641, 400] on div "TAhqUCshRu1rv1U...jM8c2hftcbDbeNi" at bounding box center [664, 401] width 211 height 14
click at [521, 97] on input "5.06" at bounding box center [605, 93] width 233 height 35
click at [503, 87] on input "5.06" at bounding box center [605, 93] width 233 height 35
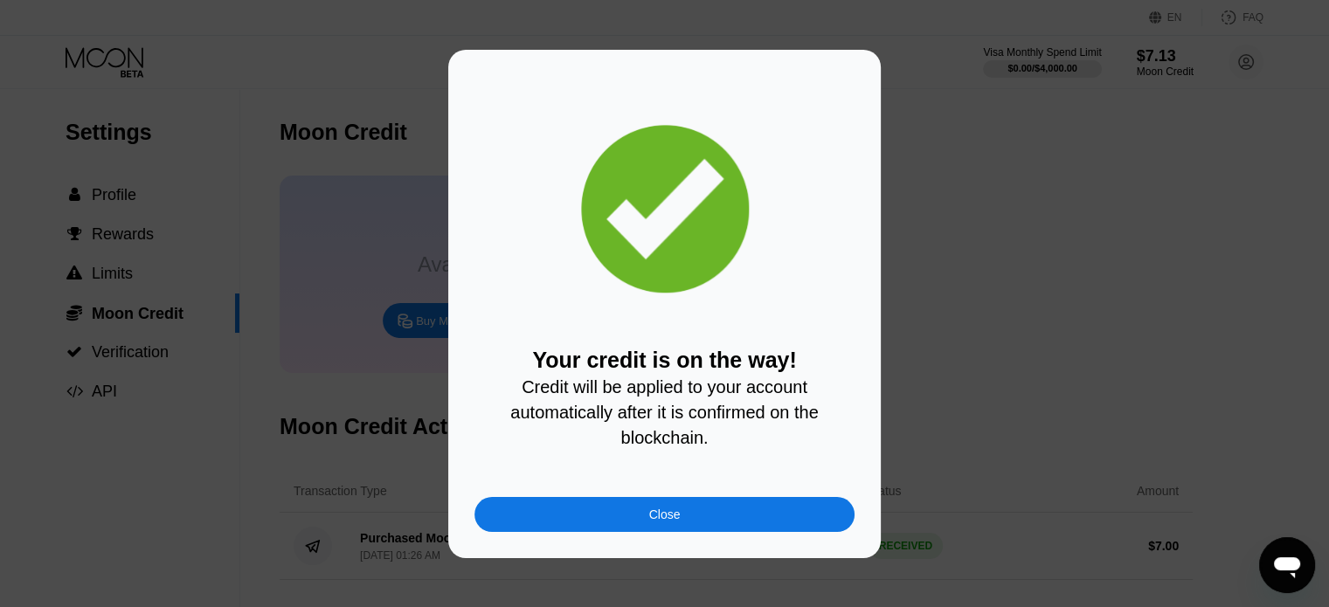
click at [664, 522] on div "Close" at bounding box center [664, 515] width 31 height 14
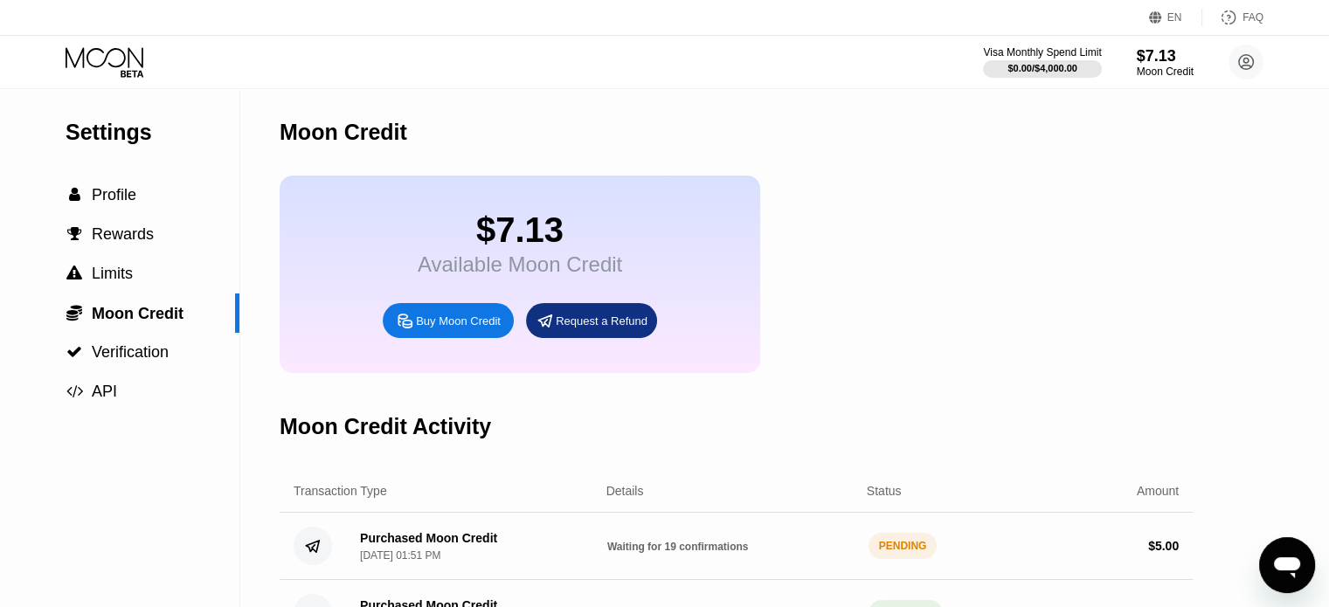
click at [129, 55] on icon at bounding box center [105, 57] width 78 height 20
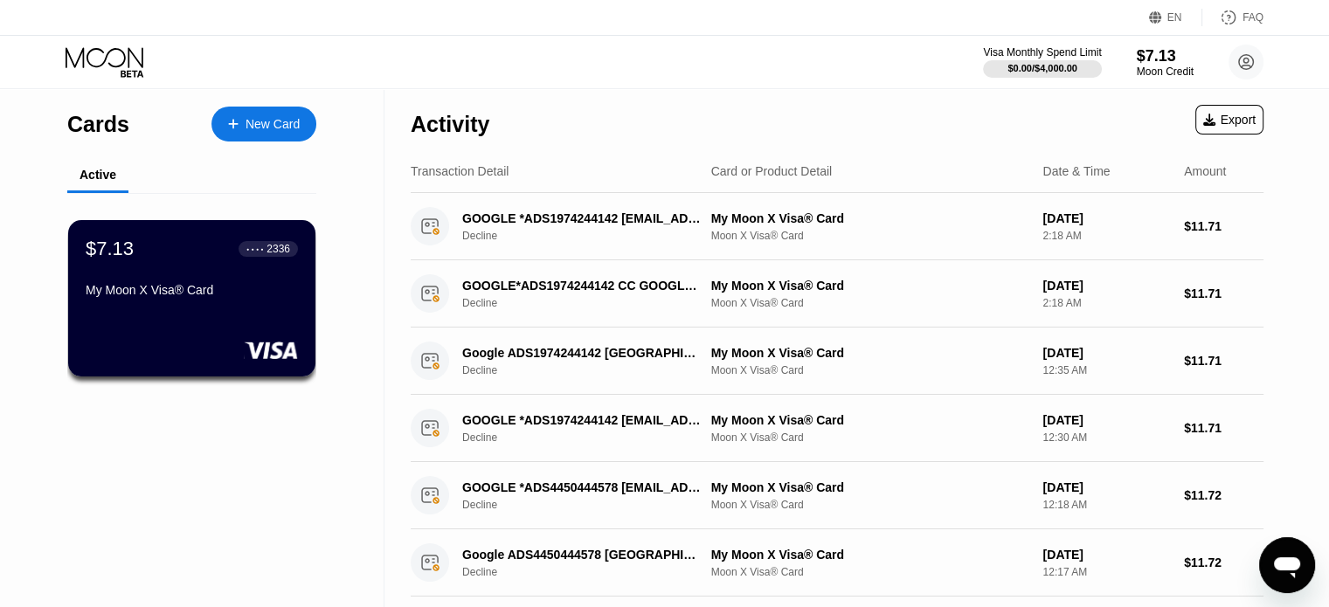
click at [84, 59] on icon at bounding box center [106, 62] width 81 height 31
click at [115, 59] on icon at bounding box center [106, 62] width 81 height 31
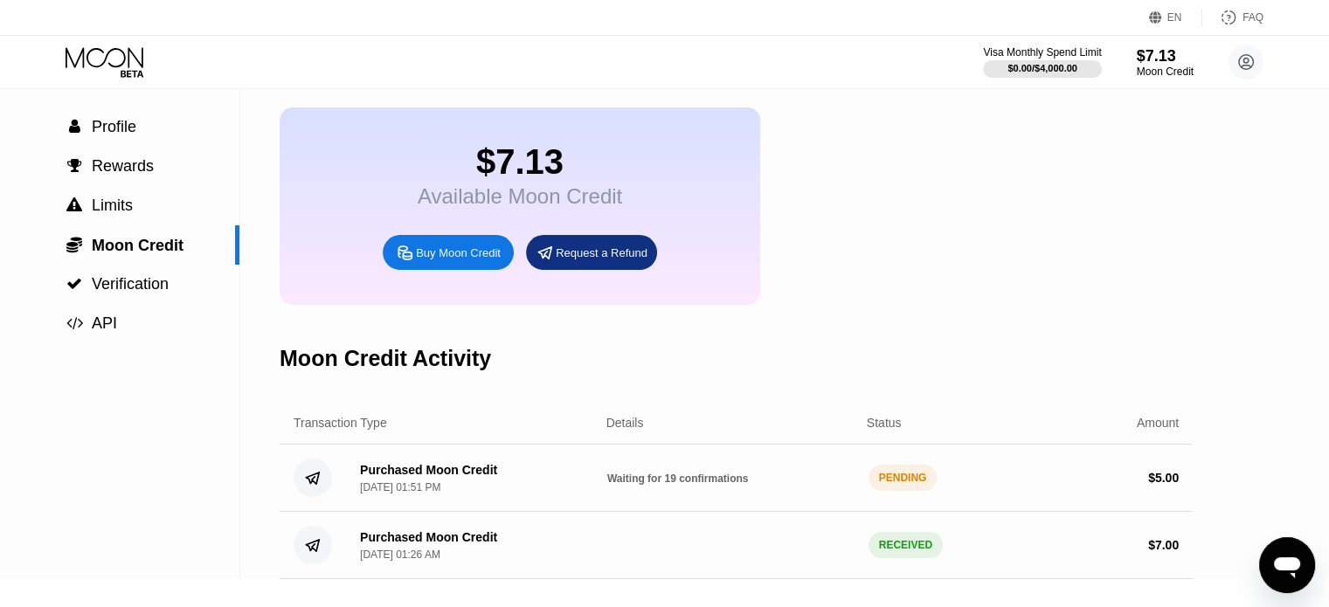
scroll to position [87, 0]
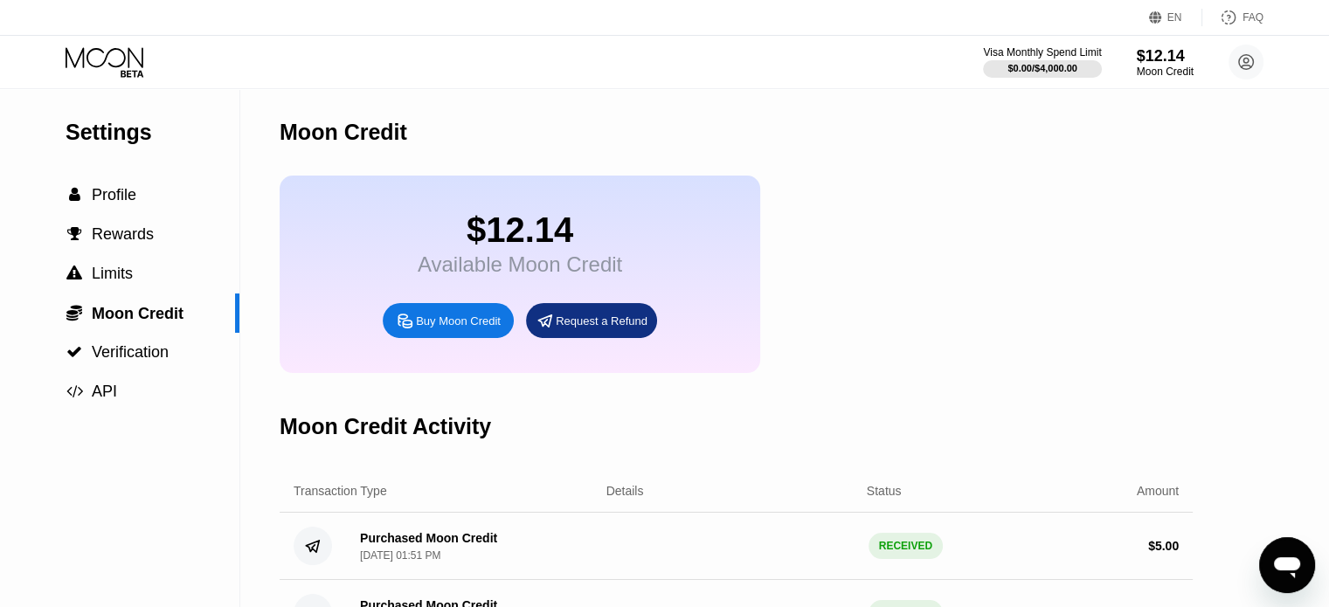
click at [89, 73] on icon at bounding box center [106, 62] width 81 height 31
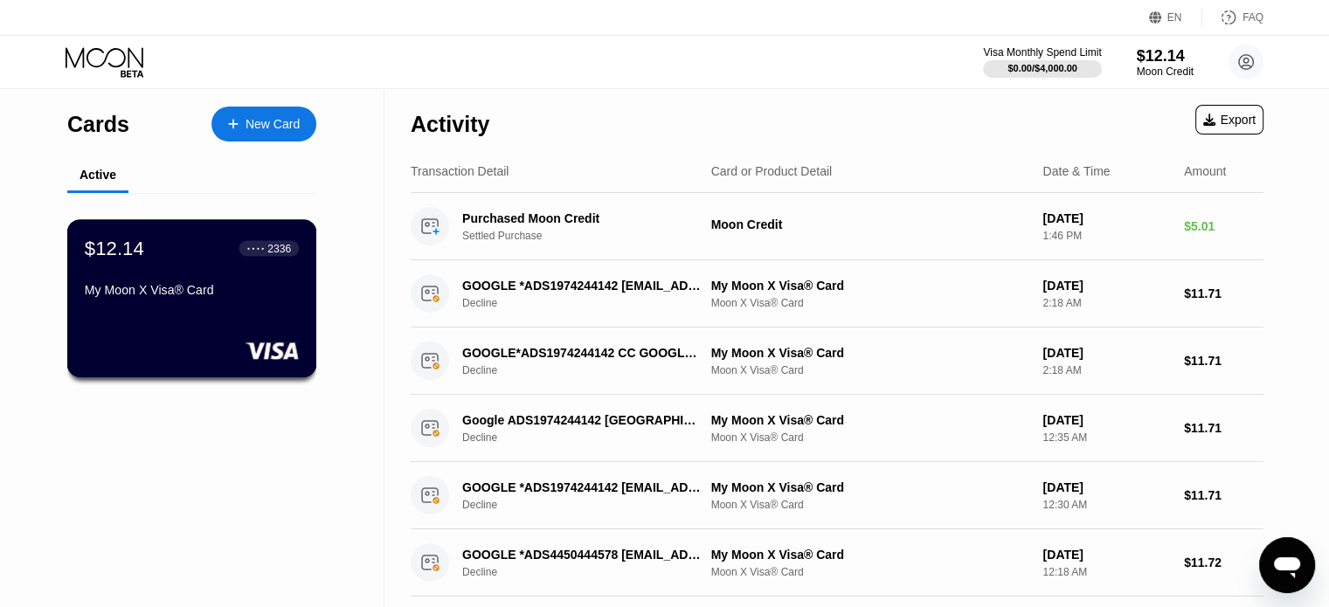
click at [173, 297] on div "My Moon X Visa® Card" at bounding box center [192, 290] width 214 height 14
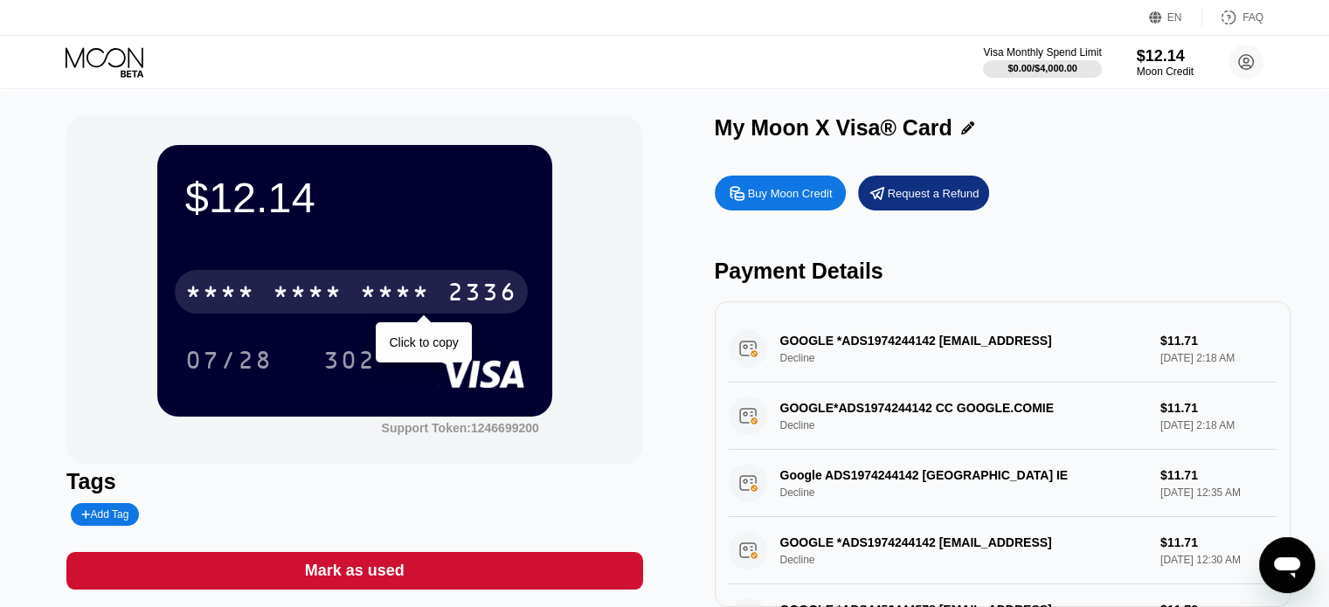
click at [379, 285] on div "* * * *" at bounding box center [395, 295] width 70 height 28
click at [385, 288] on div "2340" at bounding box center [395, 295] width 70 height 28
click at [267, 300] on div "* * * * * * * * * * * * 2336" at bounding box center [351, 292] width 353 height 44
click at [269, 300] on div "[CREDIT_CARD_NUMBER]" at bounding box center [351, 292] width 353 height 44
click at [269, 300] on div "* * * * * * * * * * * * 2336" at bounding box center [351, 292] width 353 height 44
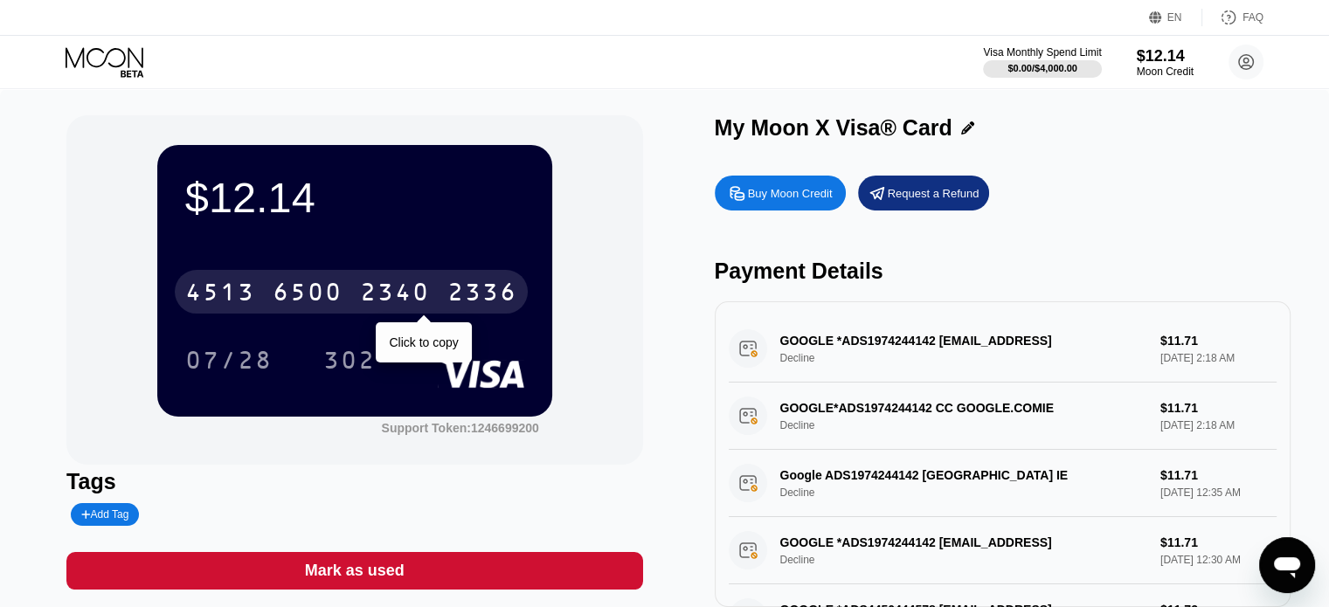
click at [305, 288] on div "6500" at bounding box center [308, 295] width 70 height 28
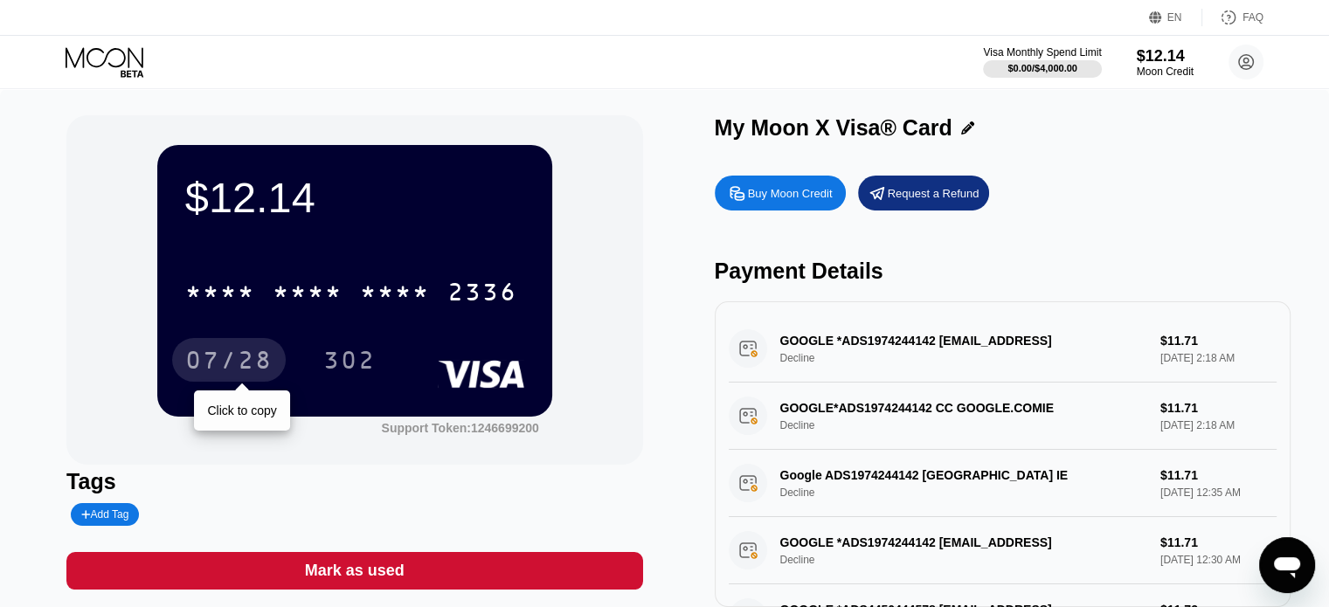
click at [231, 359] on div "07/28" at bounding box center [228, 363] width 87 height 28
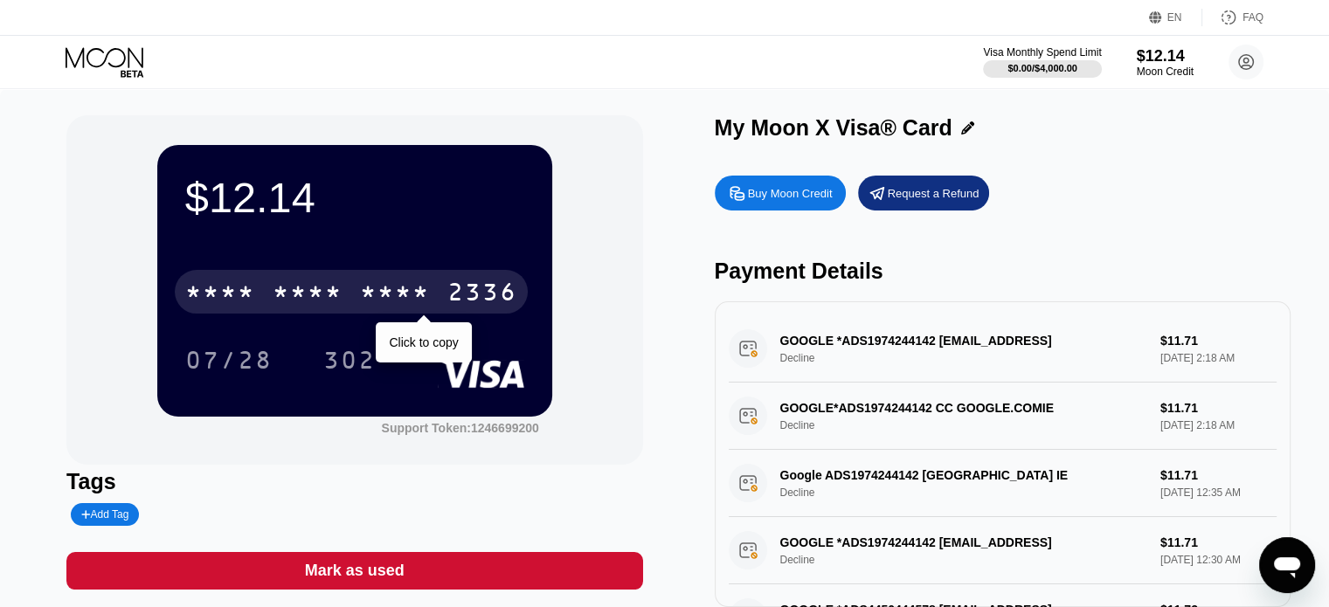
click at [408, 280] on div "* * * * * * * * * * * * 2336" at bounding box center [351, 292] width 353 height 44
click at [477, 300] on div "2336" at bounding box center [482, 295] width 70 height 28
click at [359, 294] on div "* * * * * * * * * * * * 2336" at bounding box center [351, 292] width 353 height 44
click at [330, 295] on div "* * * *" at bounding box center [308, 295] width 70 height 28
click at [295, 297] on div "* * * *" at bounding box center [308, 295] width 70 height 28
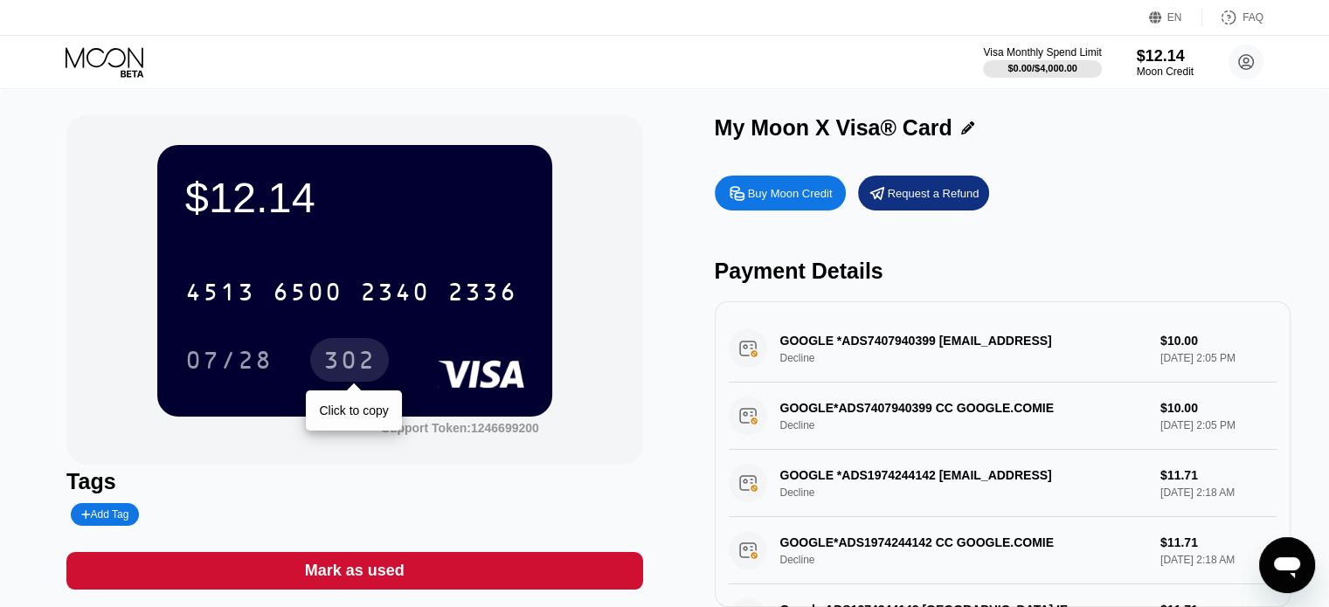
click at [363, 365] on div "302" at bounding box center [349, 363] width 52 height 28
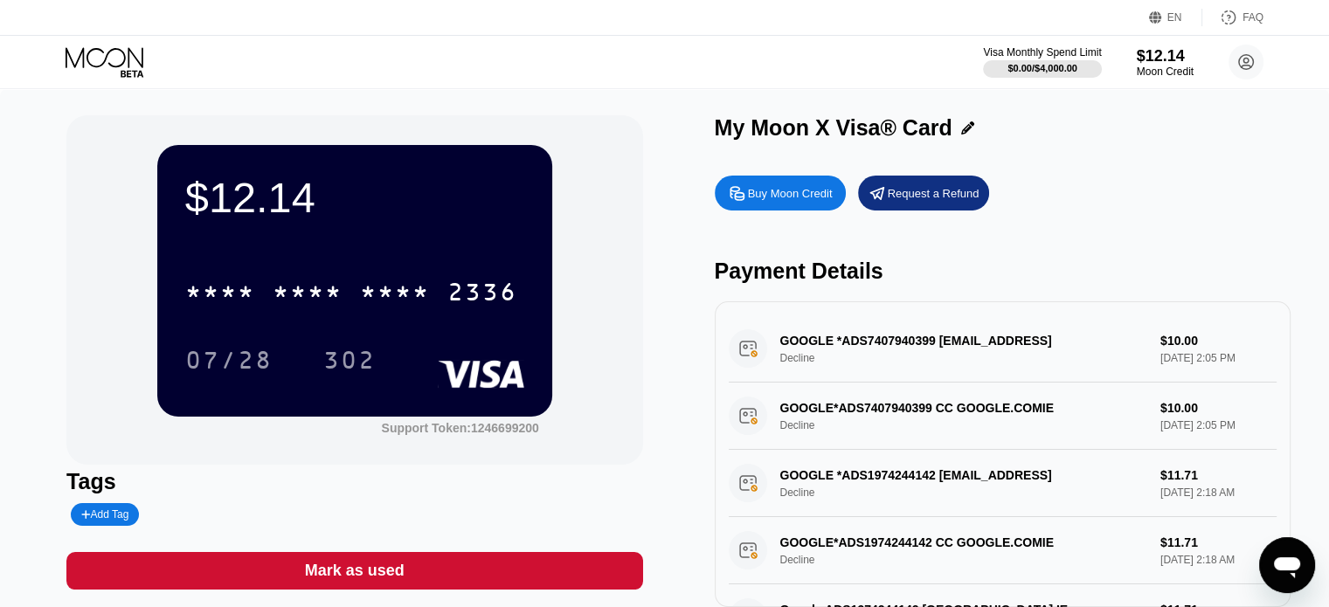
click at [382, 579] on div "Mark as used" at bounding box center [355, 571] width 100 height 20
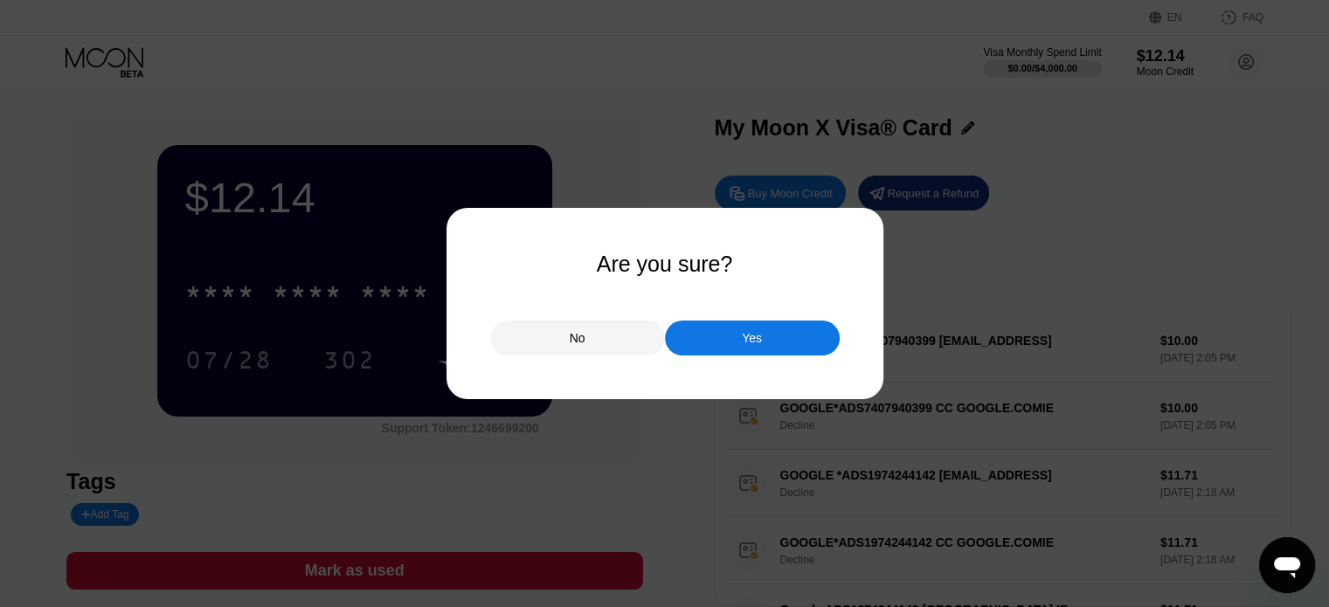
click at [598, 336] on div "No" at bounding box center [577, 338] width 175 height 35
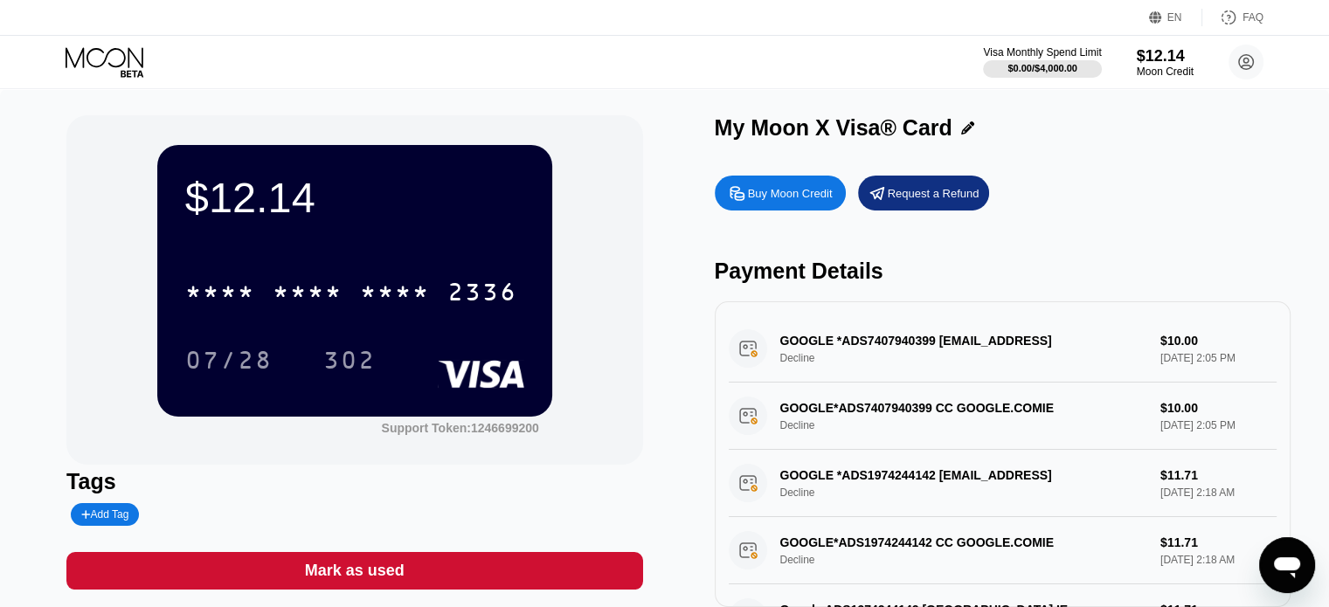
click at [150, 78] on div "Visa Monthly Spend Limit $0.00 / $4,000.00 $12.14 Moon Credit tktkagency3@gmail…" at bounding box center [664, 62] width 1329 height 52
click at [142, 69] on icon at bounding box center [106, 62] width 81 height 31
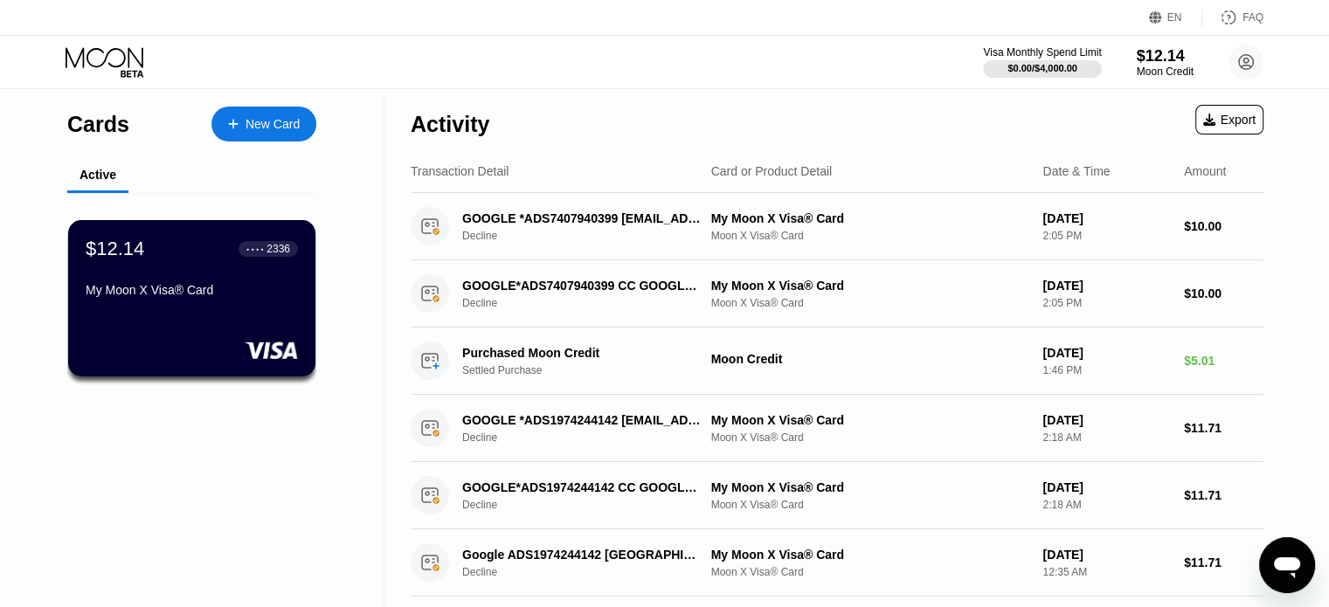
click at [221, 128] on div "New Card" at bounding box center [263, 124] width 105 height 35
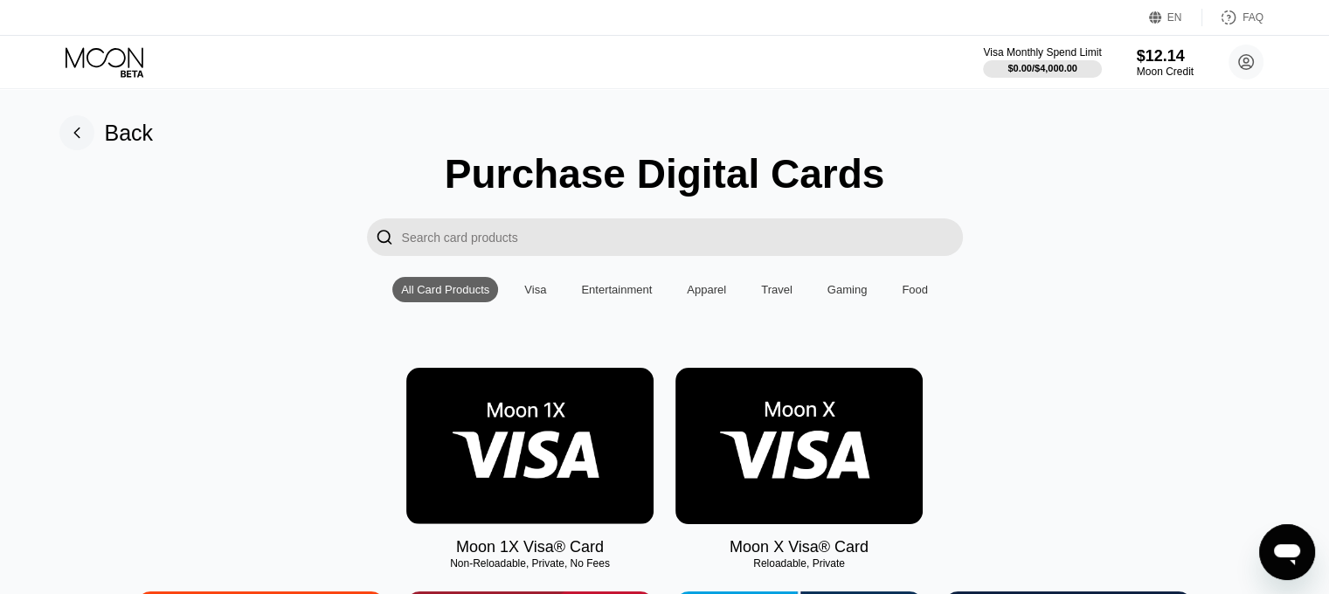
click at [810, 471] on img at bounding box center [799, 446] width 247 height 156
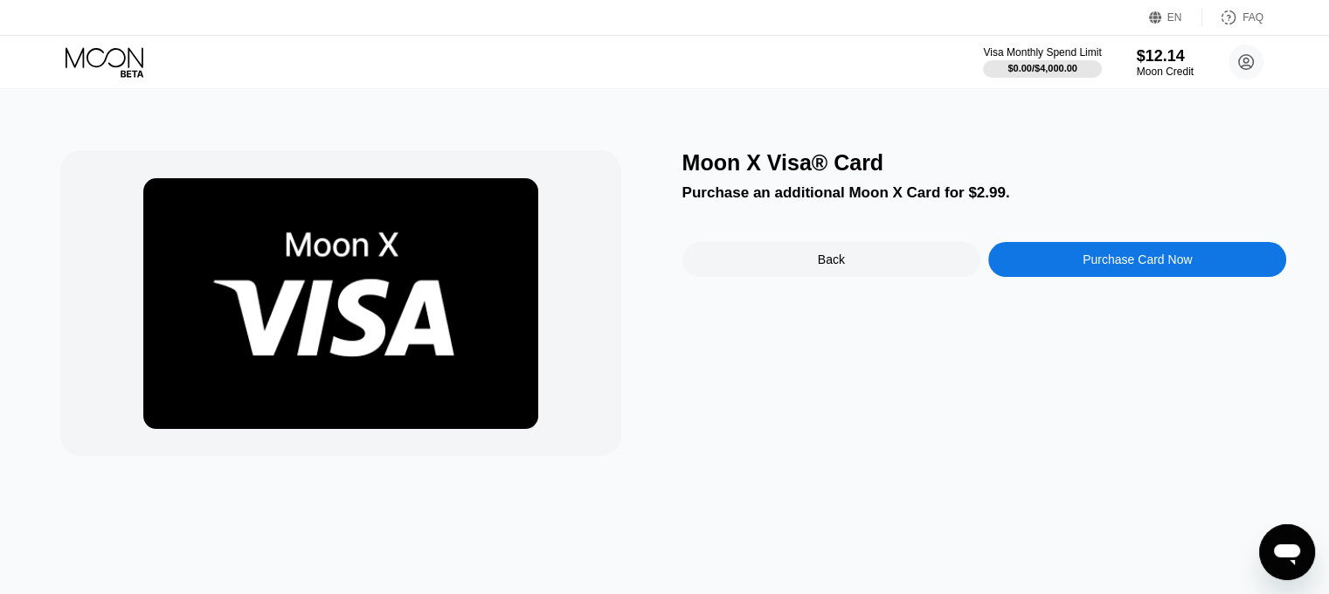
click at [830, 267] on div "Back" at bounding box center [831, 260] width 27 height 14
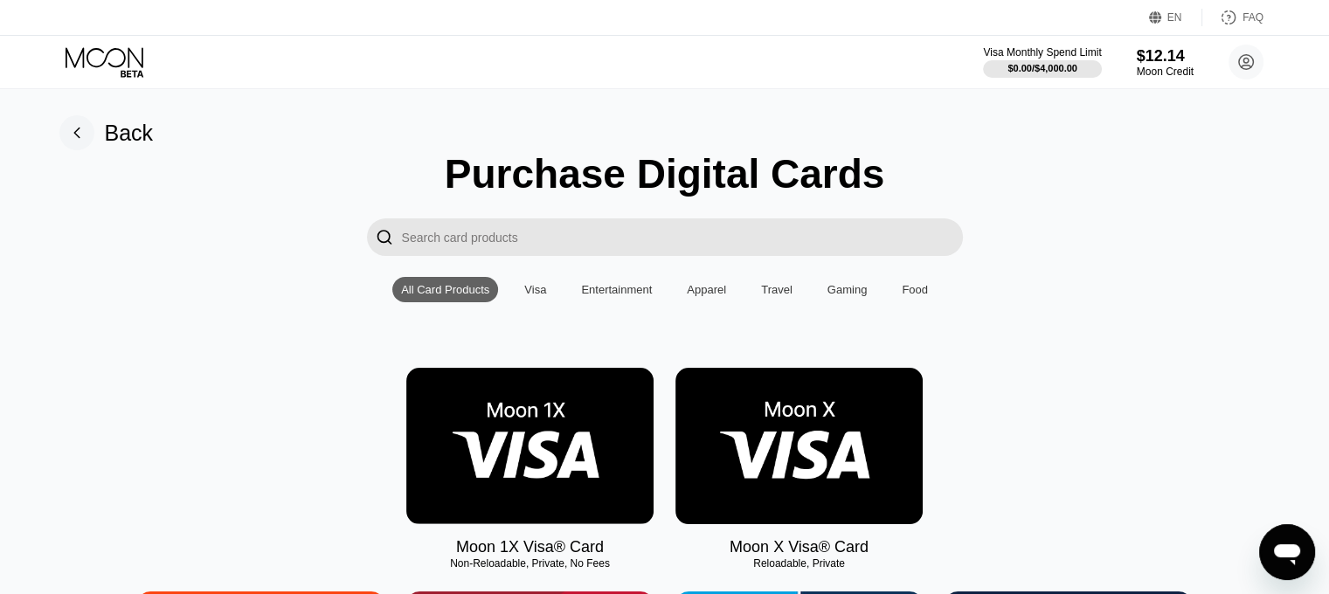
click at [503, 461] on img at bounding box center [529, 446] width 247 height 156
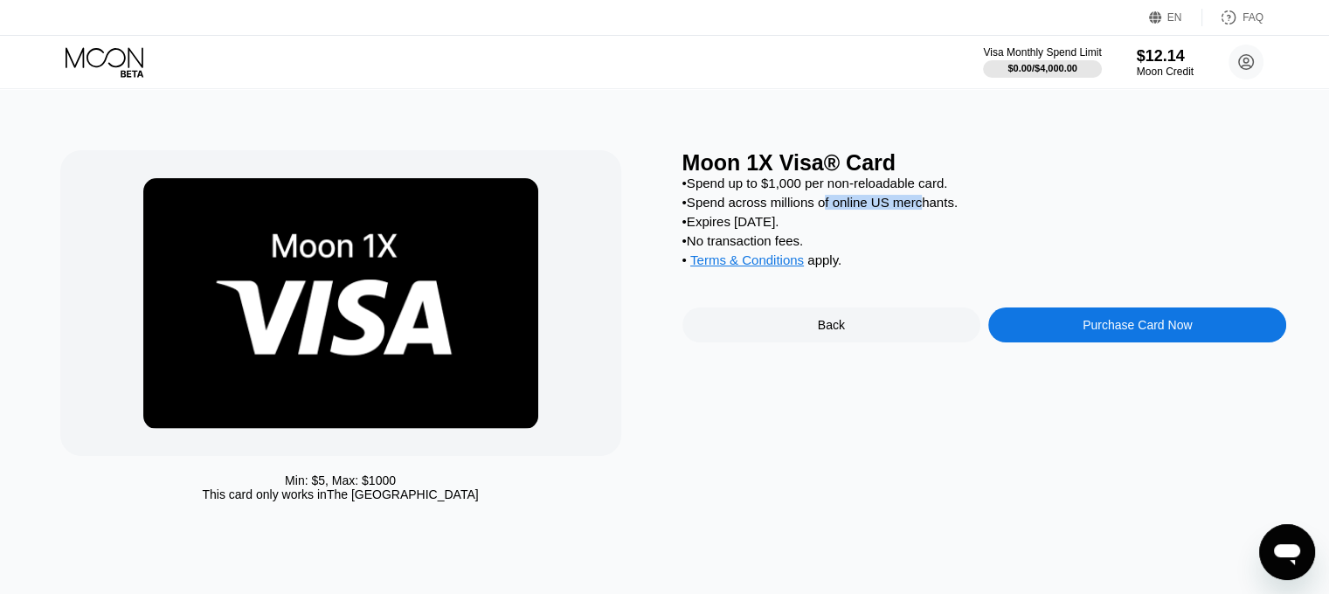
drag, startPoint x: 925, startPoint y: 209, endPoint x: 825, endPoint y: 209, distance: 99.6
click at [825, 209] on div "• Spend across millions of online US merchants." at bounding box center [985, 202] width 605 height 15
click at [778, 229] on div "• Expires [DATE]." at bounding box center [985, 221] width 605 height 15
click at [124, 59] on icon at bounding box center [105, 57] width 78 height 20
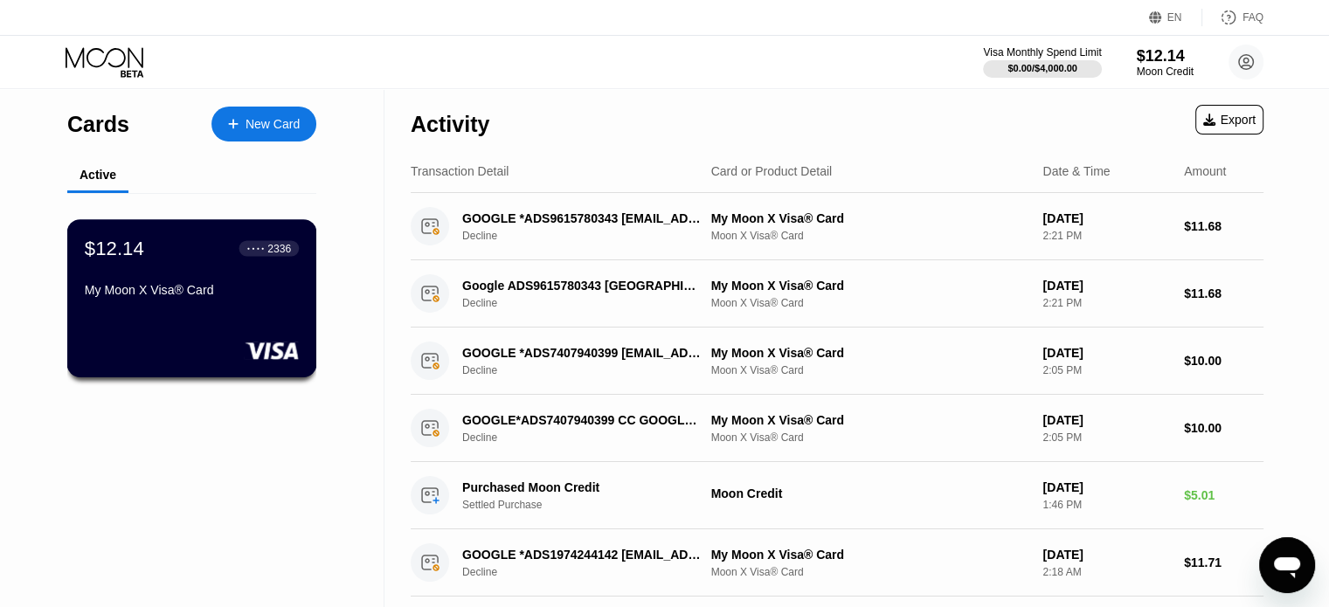
click at [138, 297] on div "My Moon X Visa® Card" at bounding box center [192, 290] width 214 height 14
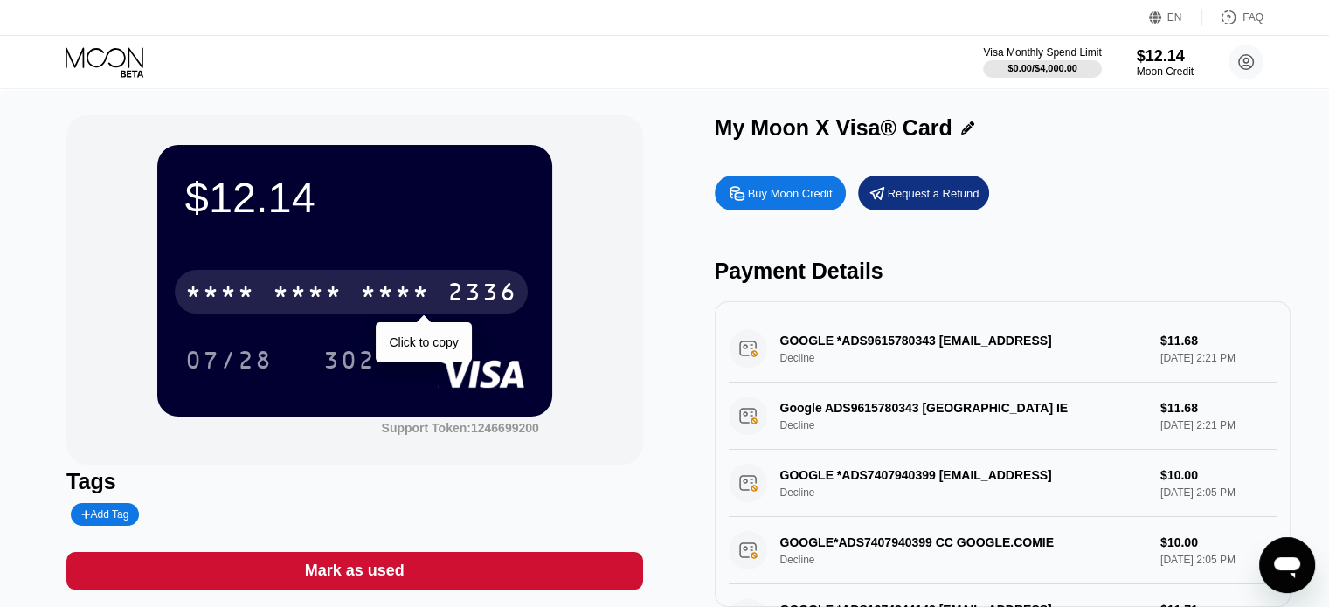
click at [364, 306] on div "* * * *" at bounding box center [395, 295] width 70 height 28
click at [364, 306] on div "2340" at bounding box center [395, 295] width 70 height 28
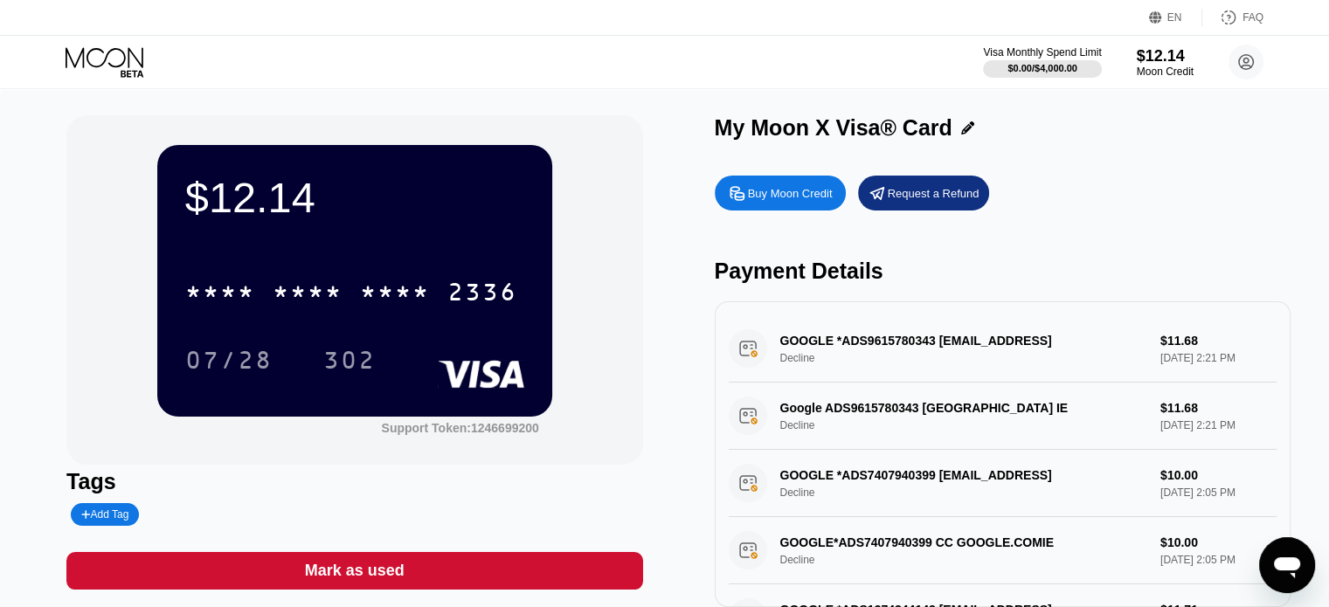
click at [284, 203] on div "$12.14" at bounding box center [354, 197] width 339 height 49
click at [285, 203] on div "$12.14" at bounding box center [354, 197] width 339 height 49
click at [340, 191] on div "$12.14" at bounding box center [354, 197] width 339 height 49
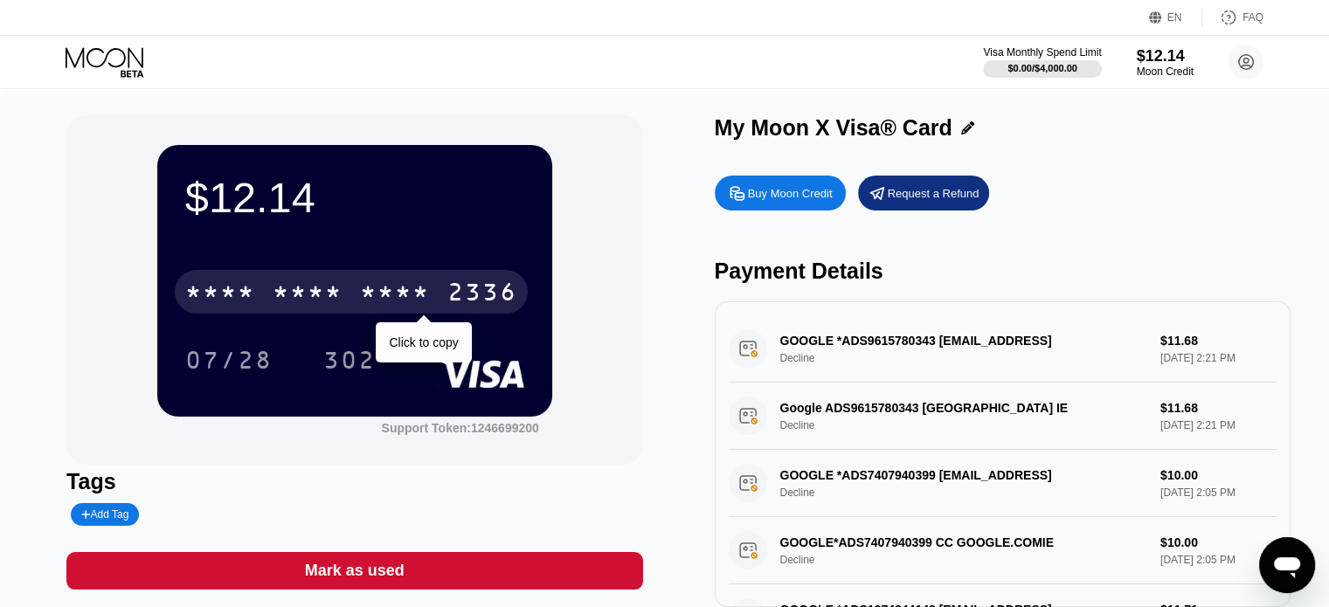
click at [308, 298] on div "* * * *" at bounding box center [308, 295] width 70 height 28
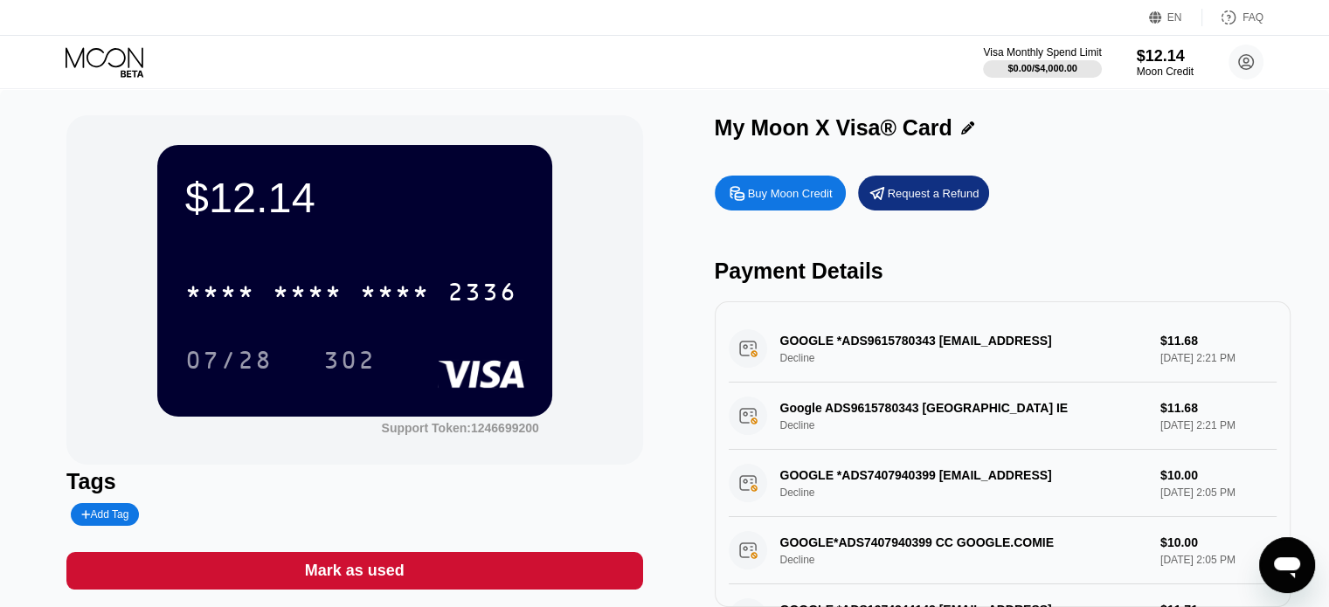
click at [261, 297] on div "* * * * * * * * * * * * 2336" at bounding box center [351, 292] width 353 height 44
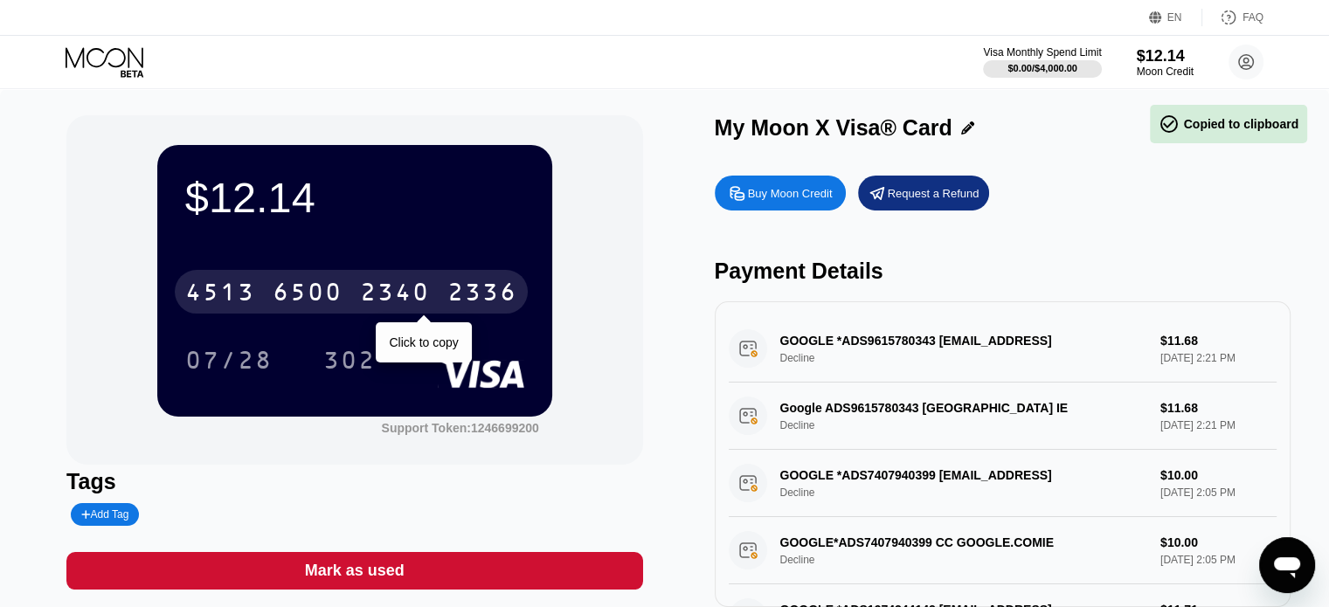
click at [261, 297] on div "[CREDIT_CARD_NUMBER]" at bounding box center [351, 292] width 353 height 44
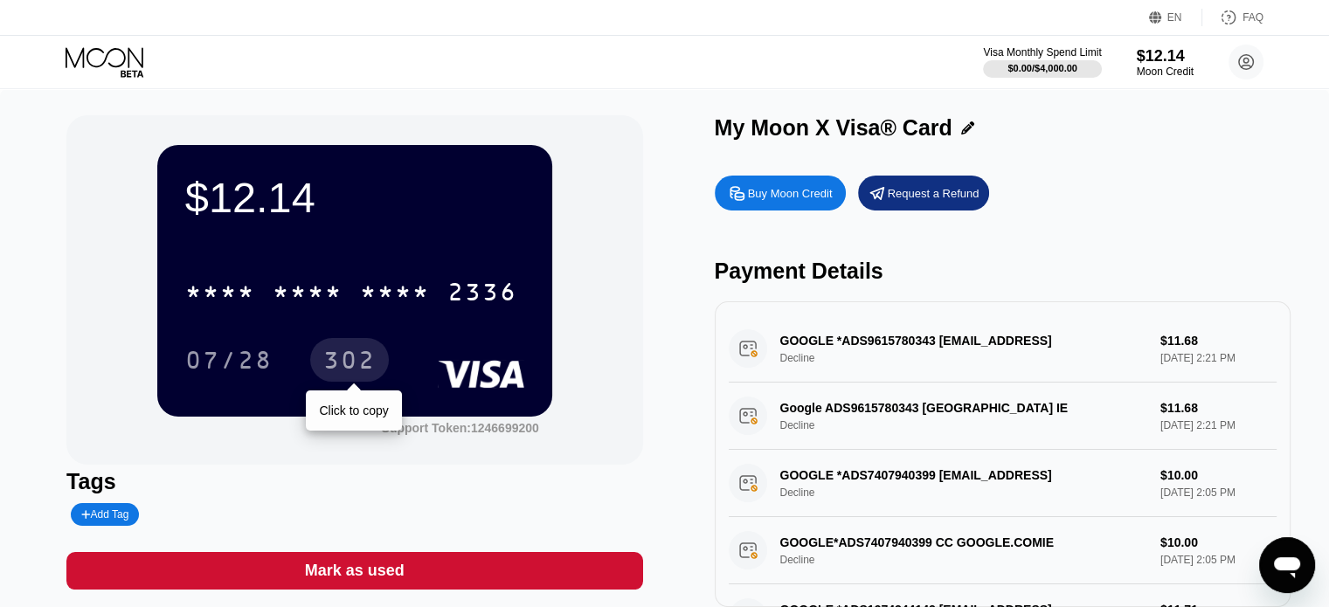
click at [368, 360] on div "302" at bounding box center [349, 363] width 52 height 28
